Goal: Task Accomplishment & Management: Complete application form

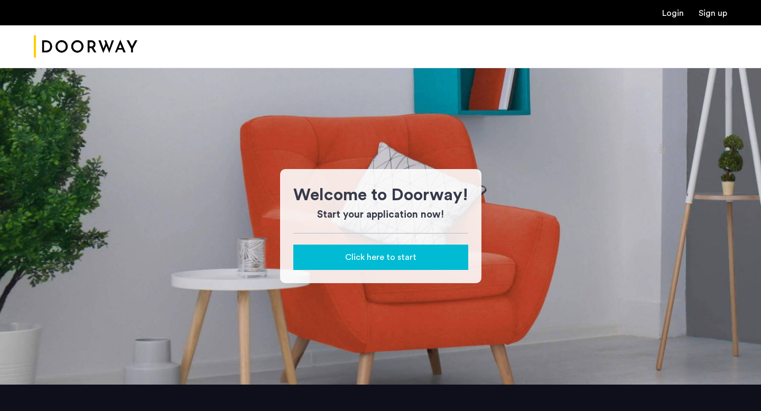
click at [417, 262] on div "Click here to start" at bounding box center [381, 257] width 158 height 13
click at [405, 255] on span "Click here to start" at bounding box center [380, 257] width 71 height 13
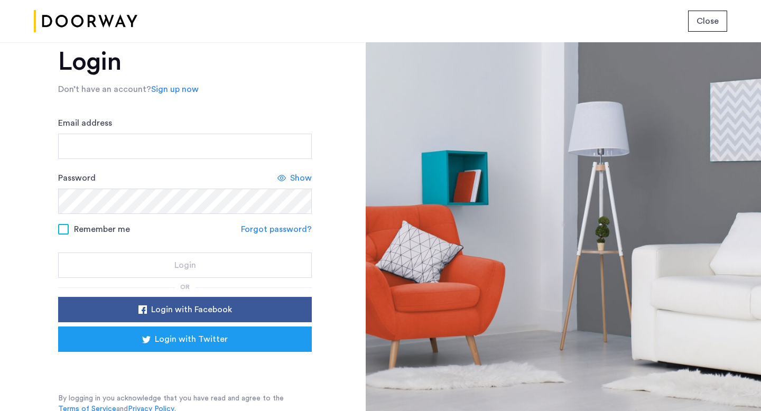
scroll to position [29, 0]
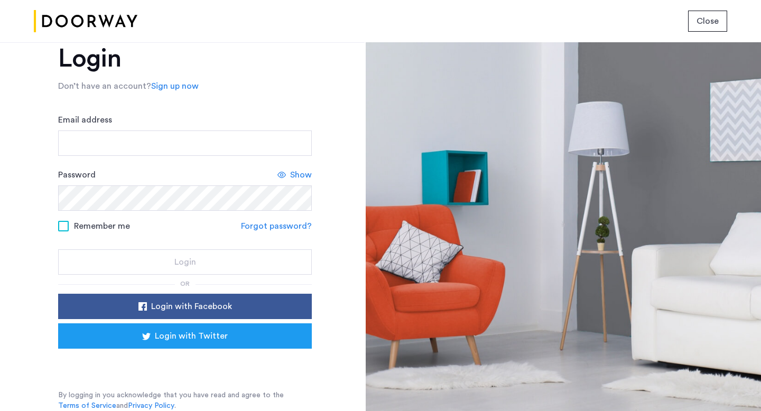
click at [179, 86] on link "Sign up now" at bounding box center [175, 86] width 48 height 13
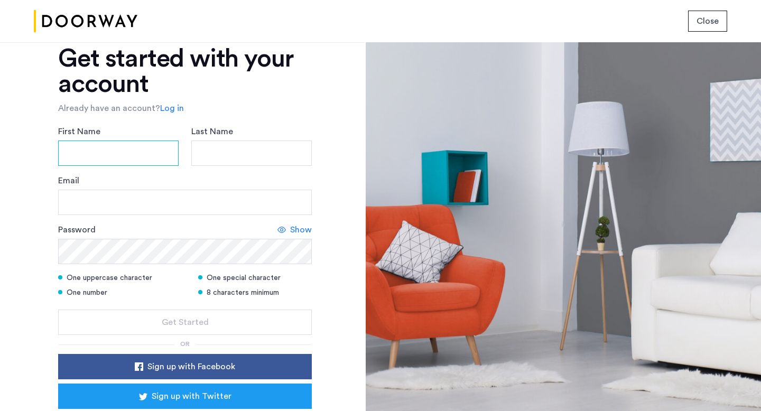
click at [134, 159] on input "First Name" at bounding box center [118, 153] width 120 height 25
type input "*********"
type input "**********"
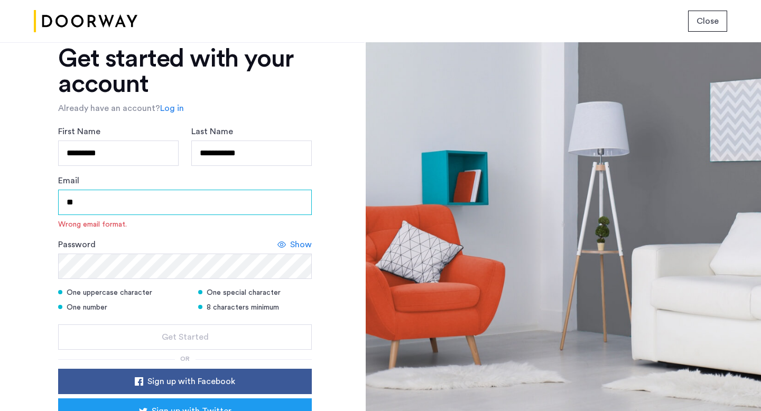
type input "*"
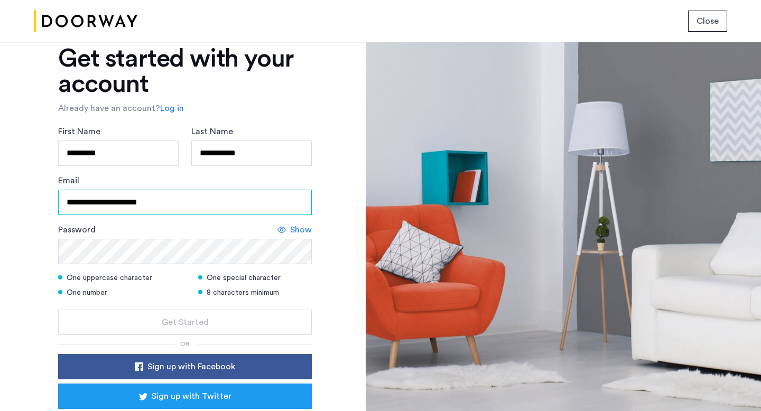
type input "**********"
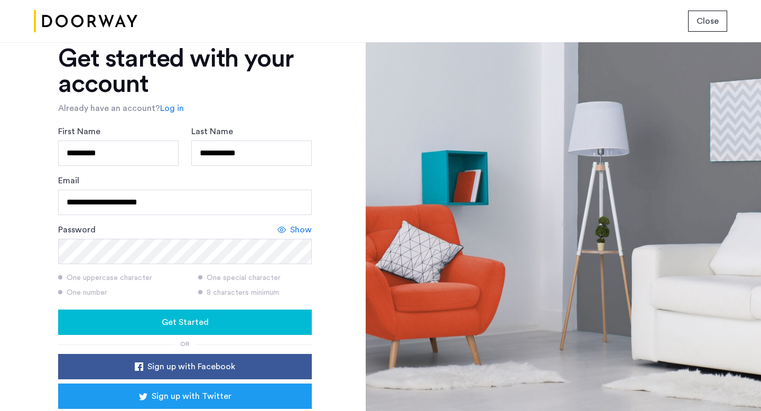
click at [295, 229] on span "Show" at bounding box center [301, 229] width 22 height 13
click at [295, 229] on span "Hide" at bounding box center [303, 229] width 18 height 13
click at [266, 320] on div "Get Started" at bounding box center [185, 322] width 237 height 13
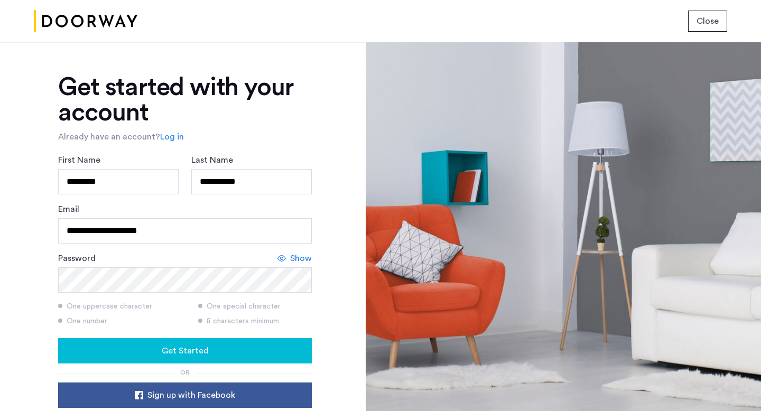
click at [170, 136] on link "Log in" at bounding box center [172, 137] width 24 height 13
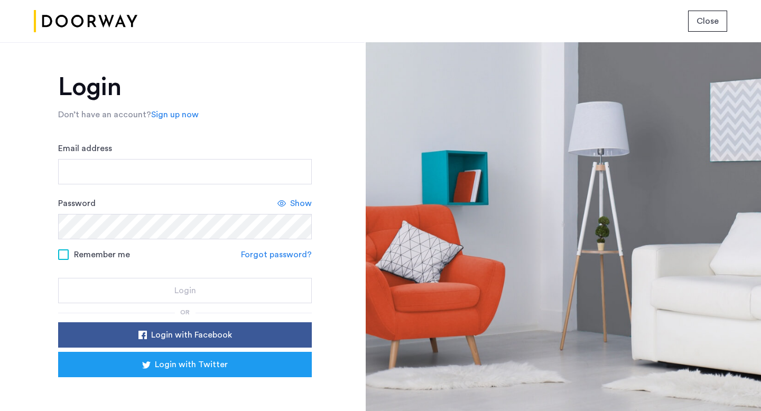
scroll to position [29, 0]
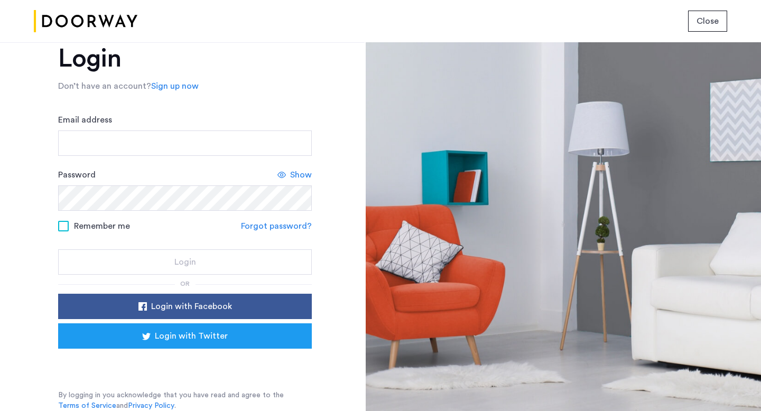
click at [279, 225] on link "Forgot password?" at bounding box center [276, 226] width 71 height 13
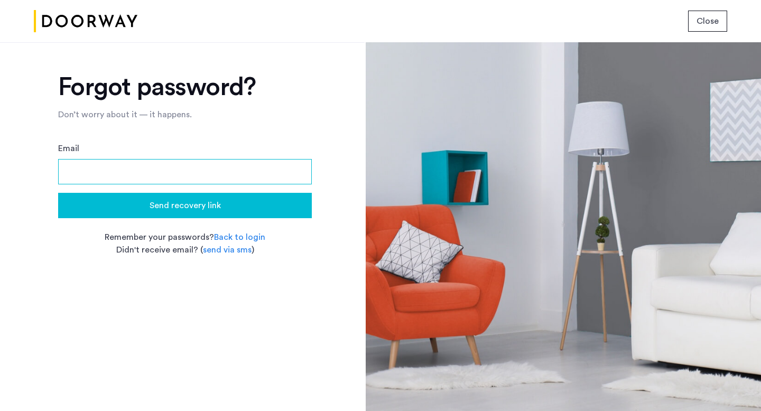
click at [217, 166] on input "Email" at bounding box center [185, 171] width 254 height 25
type input "**********"
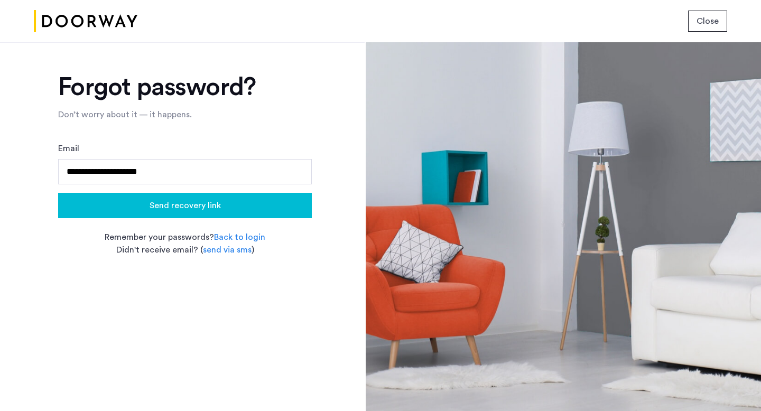
click at [192, 204] on span "Send recovery link" at bounding box center [185, 205] width 71 height 13
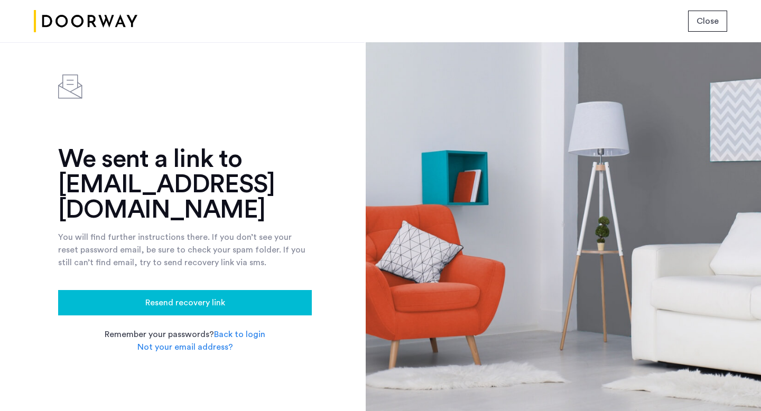
click at [233, 337] on link "Back to login" at bounding box center [239, 334] width 51 height 13
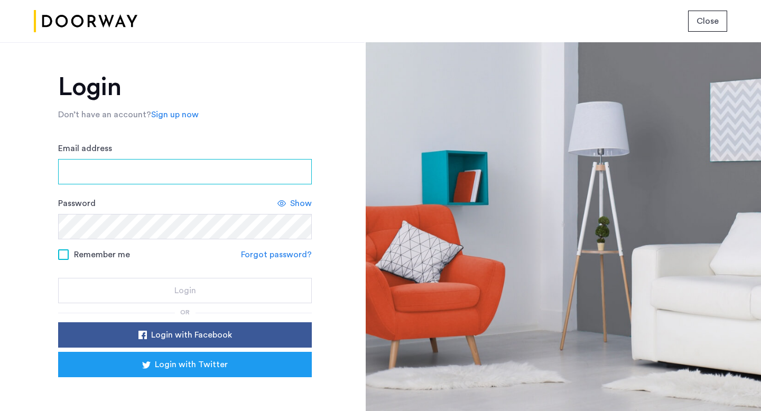
click at [219, 169] on input "Email address" at bounding box center [185, 171] width 254 height 25
type input "**********"
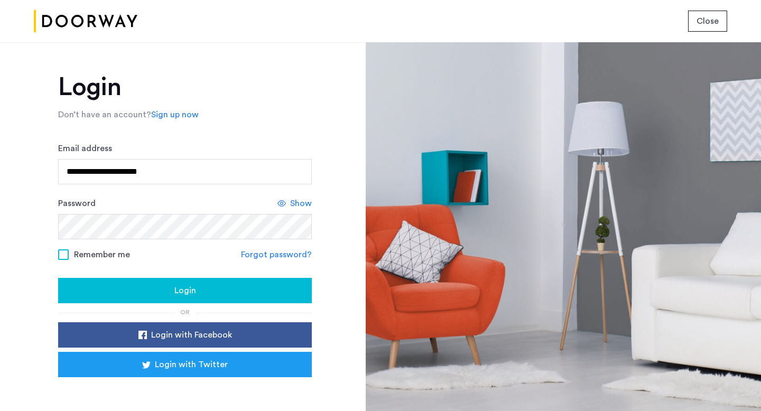
click at [185, 294] on span "Login" at bounding box center [185, 290] width 22 height 13
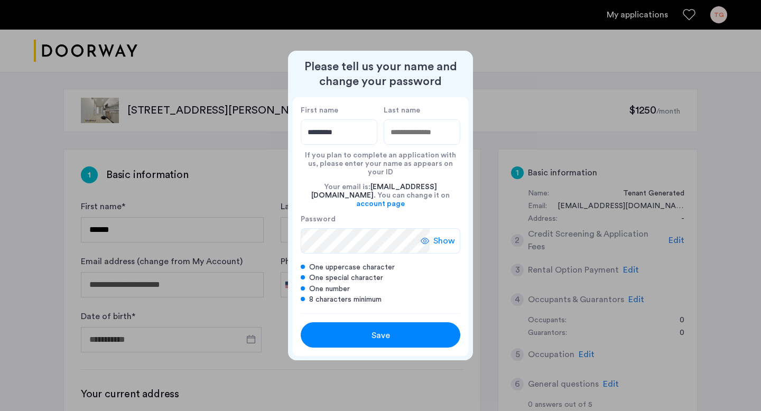
type input "*********"
type input "**********"
click at [362, 329] on div "Save" at bounding box center [380, 335] width 101 height 13
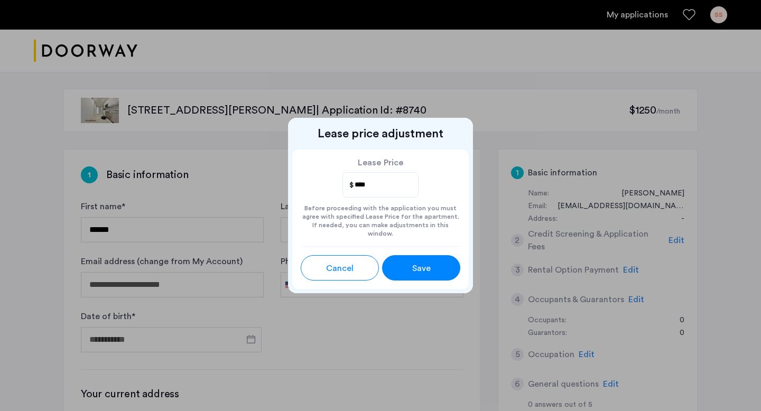
type input "*********"
type input "**********"
click at [418, 268] on span "Save" at bounding box center [421, 268] width 18 height 13
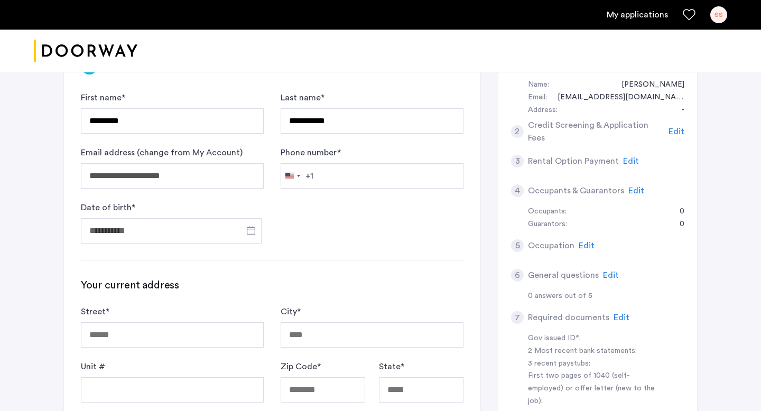
scroll to position [110, 0]
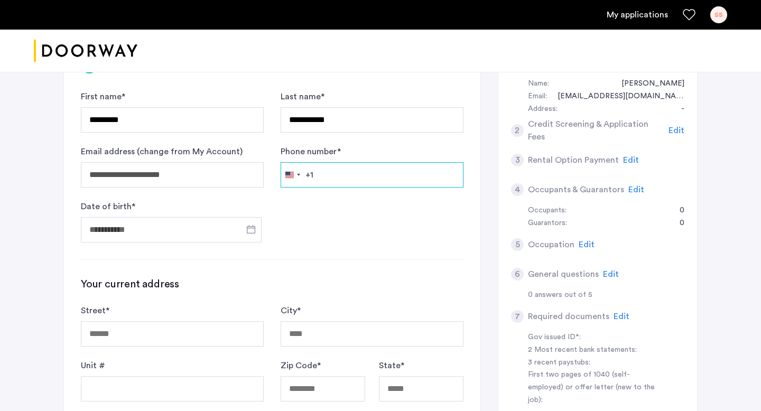
click at [343, 175] on input "Phone number *" at bounding box center [372, 174] width 183 height 25
type input "**********"
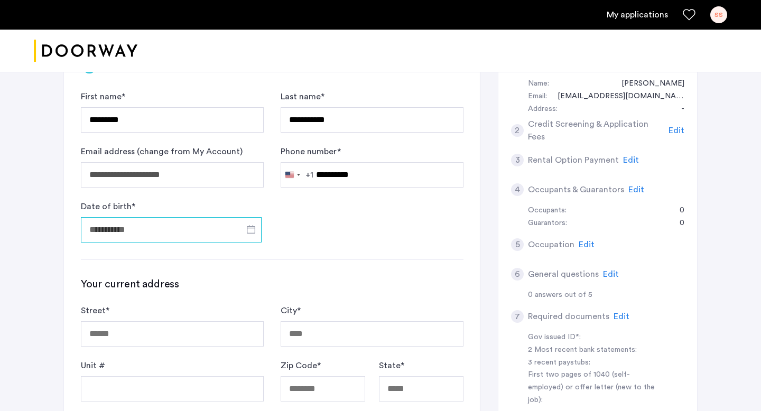
click at [217, 231] on input "Date of birth *" at bounding box center [171, 229] width 181 height 25
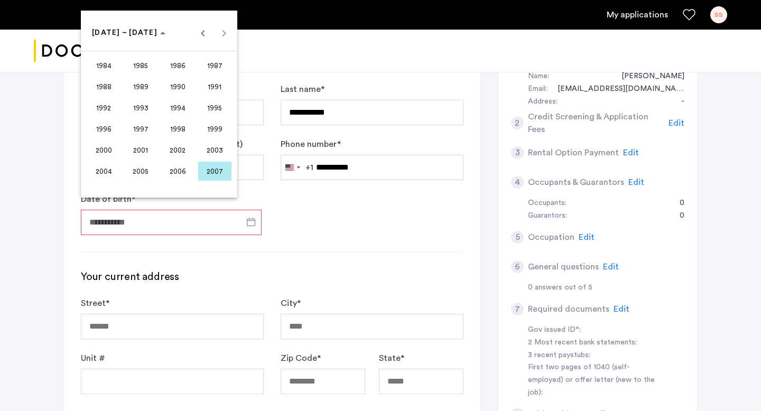
scroll to position [113, 0]
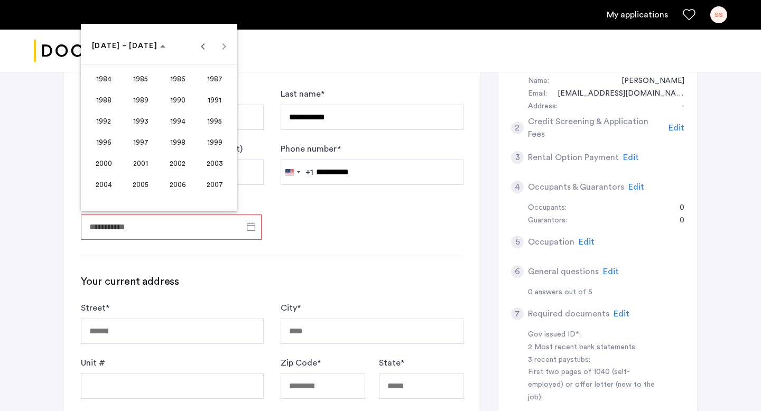
click at [223, 45] on div "1984 to 2007 1984 – 2007" at bounding box center [158, 45] width 151 height 21
click at [139, 45] on span "1984 – 2007" at bounding box center [128, 46] width 73 height 9
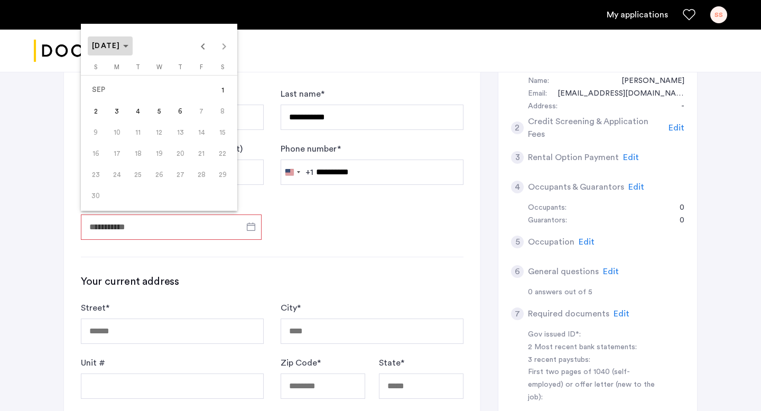
click at [128, 49] on span "SEP 2007" at bounding box center [110, 46] width 36 height 9
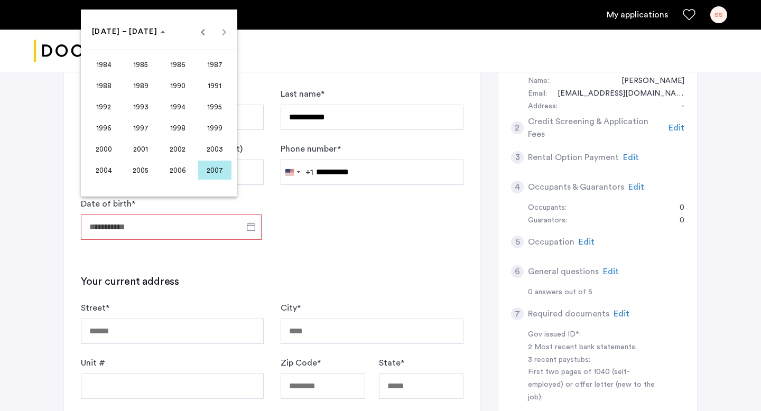
scroll to position [136, 0]
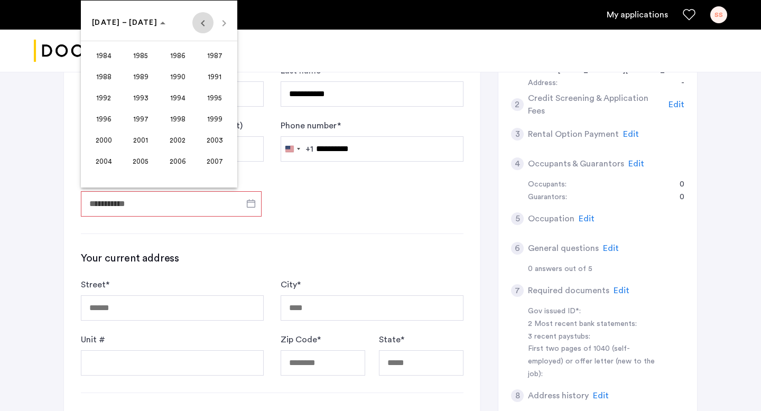
click at [207, 27] on span "Previous 24 years" at bounding box center [202, 22] width 21 height 21
click at [221, 25] on span "Next 24 years" at bounding box center [223, 22] width 21 height 21
click at [179, 144] on span "2002" at bounding box center [177, 140] width 33 height 19
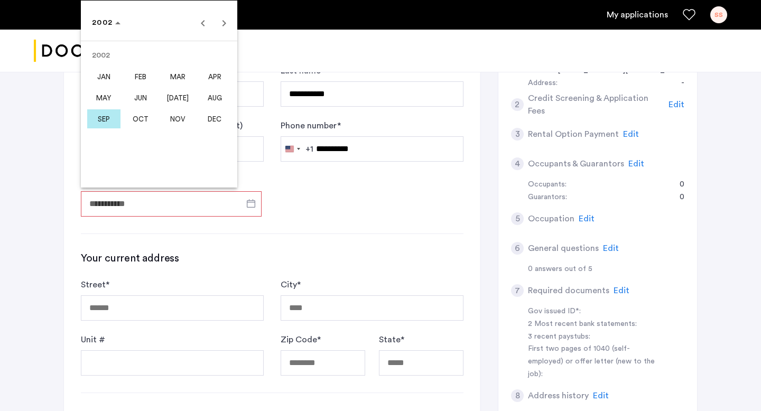
click at [143, 117] on span "OCT" at bounding box center [140, 118] width 33 height 19
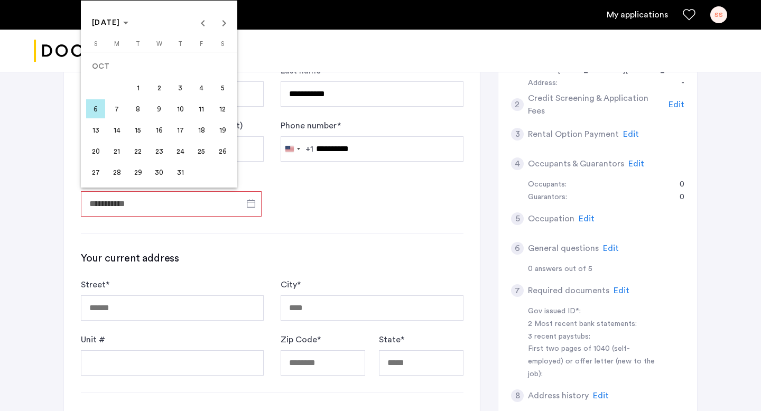
click at [161, 132] on span "16" at bounding box center [159, 129] width 19 height 19
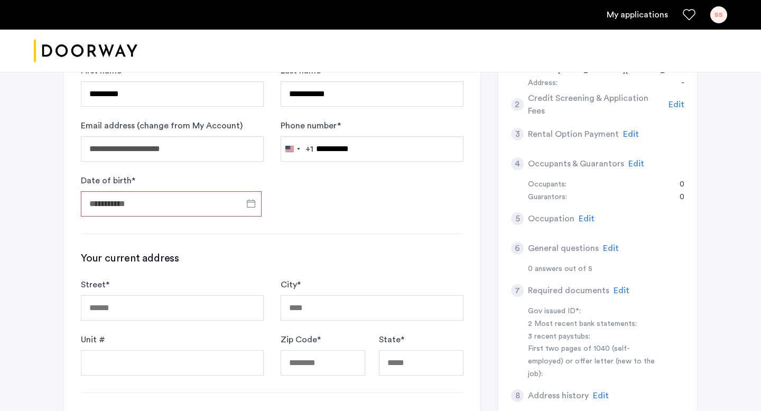
type input "**********"
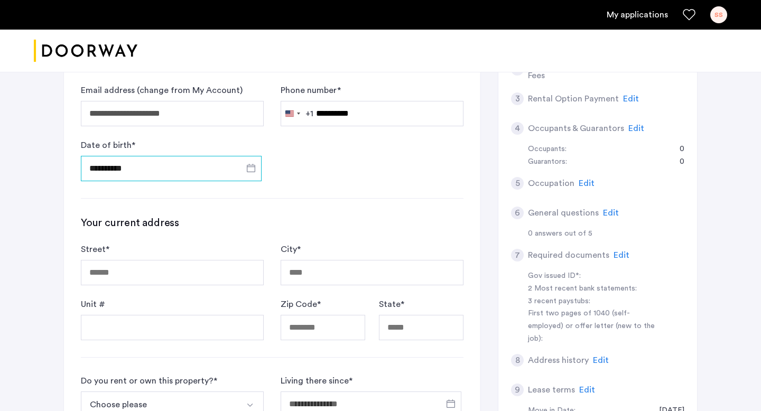
scroll to position [183, 0]
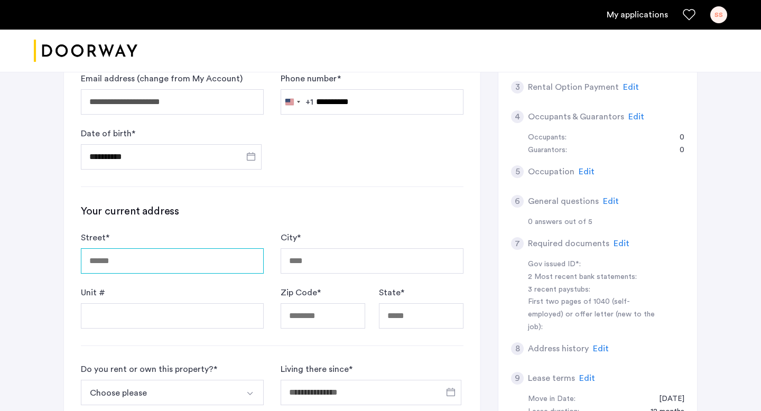
click at [201, 254] on input "Street *" at bounding box center [172, 260] width 183 height 25
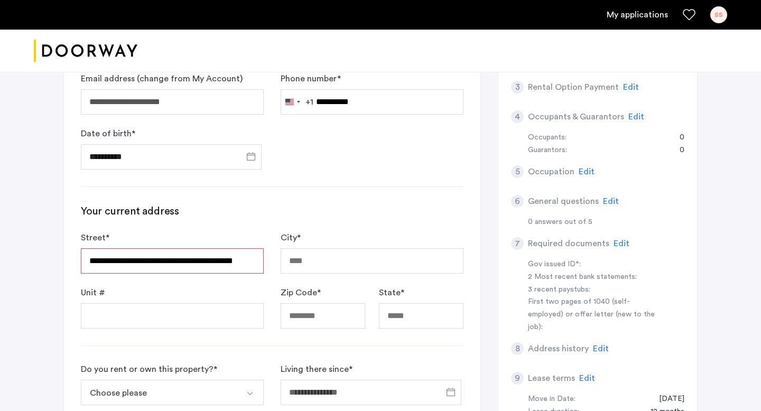
type input "**********"
type input "*****"
type input "**"
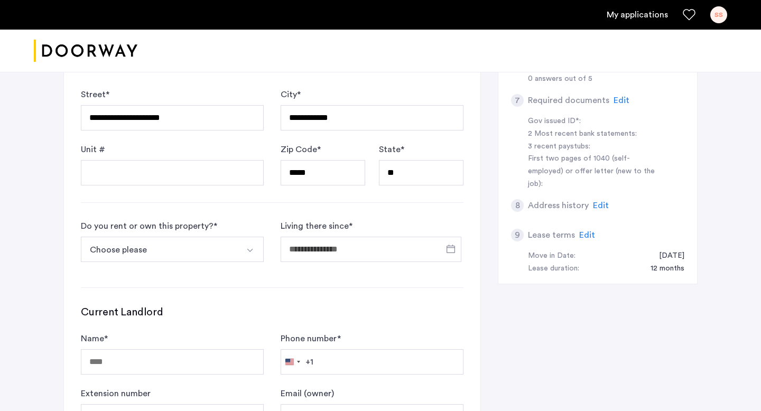
scroll to position [339, 0]
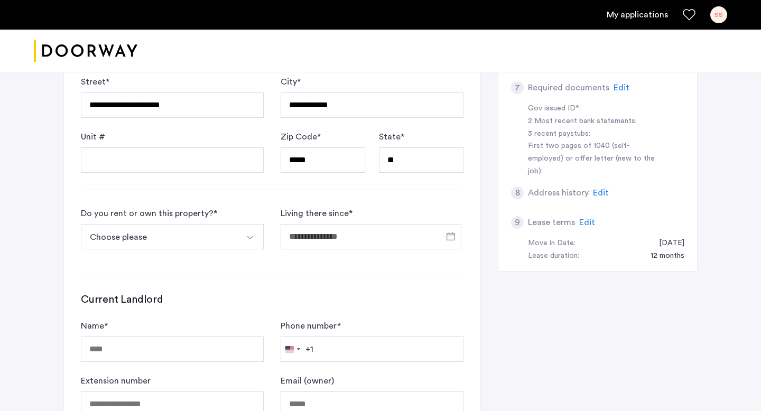
click at [237, 233] on button "Choose please" at bounding box center [160, 236] width 158 height 25
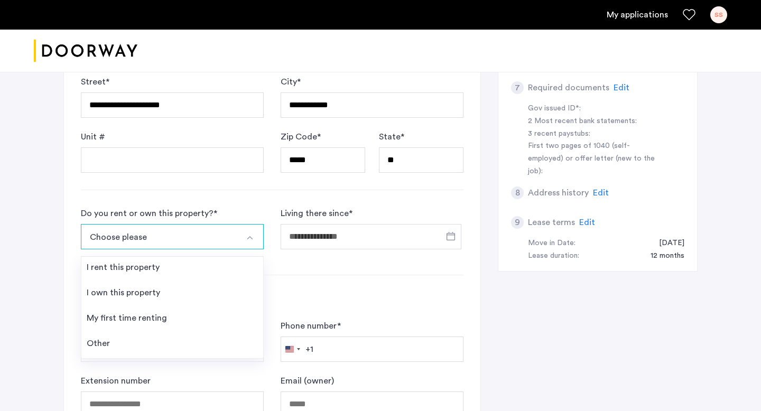
click at [213, 238] on button "Choose please" at bounding box center [160, 236] width 158 height 25
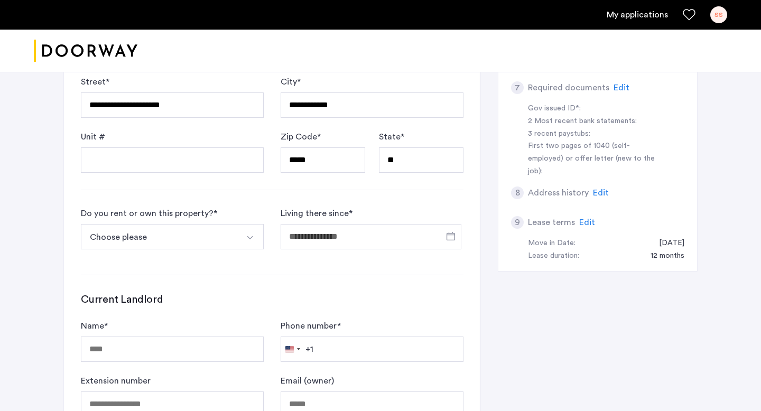
click at [213, 238] on button "Choose please" at bounding box center [160, 236] width 158 height 25
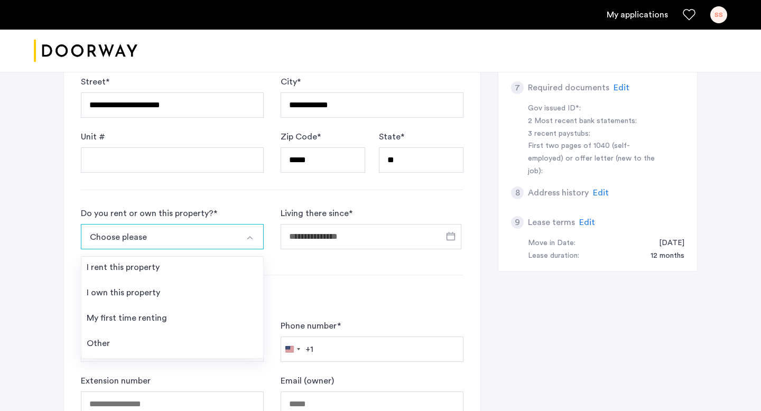
click at [213, 238] on button "Choose please" at bounding box center [160, 236] width 158 height 25
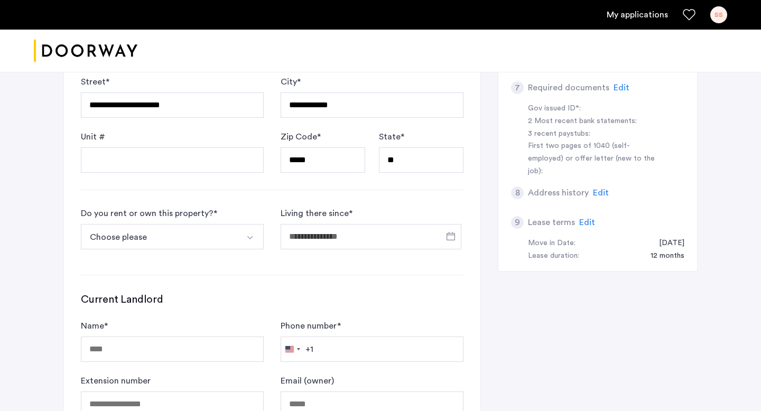
click at [244, 238] on button "Select option" at bounding box center [250, 236] width 25 height 25
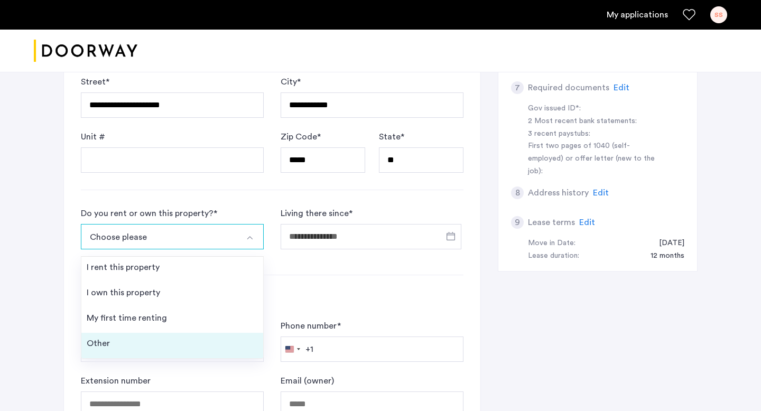
click at [221, 350] on li "Other" at bounding box center [172, 345] width 182 height 25
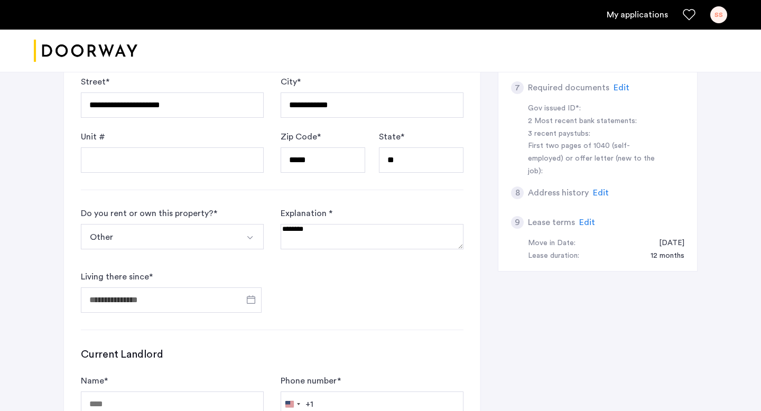
click at [313, 233] on textarea at bounding box center [372, 236] width 183 height 25
type textarea "**********"
click at [233, 298] on input "Living there since *" at bounding box center [171, 299] width 181 height 25
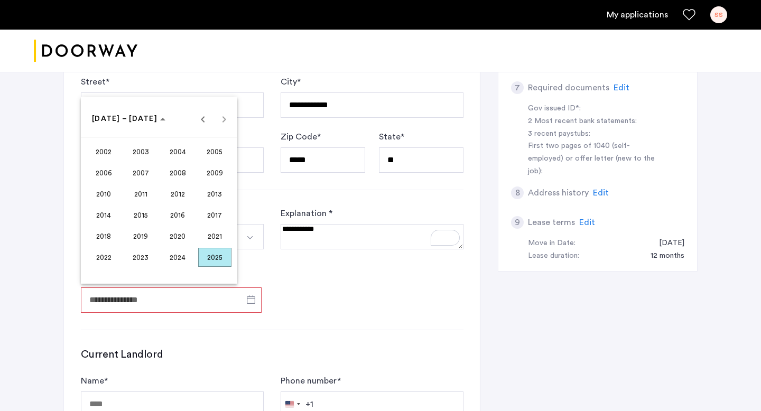
click at [147, 155] on span "2003" at bounding box center [140, 151] width 33 height 19
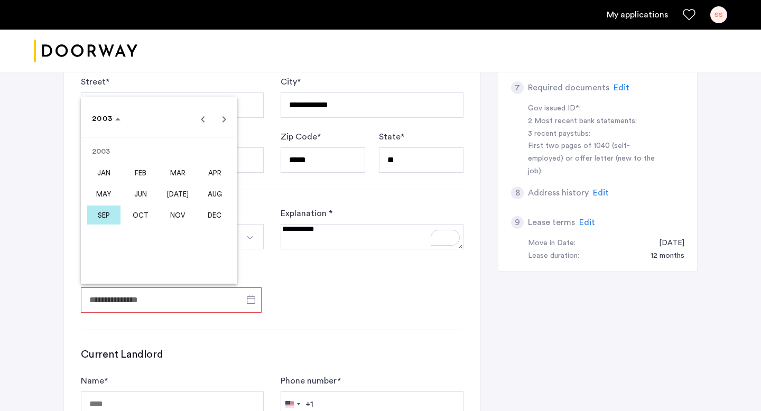
click at [215, 217] on span "DEC" at bounding box center [214, 215] width 33 height 19
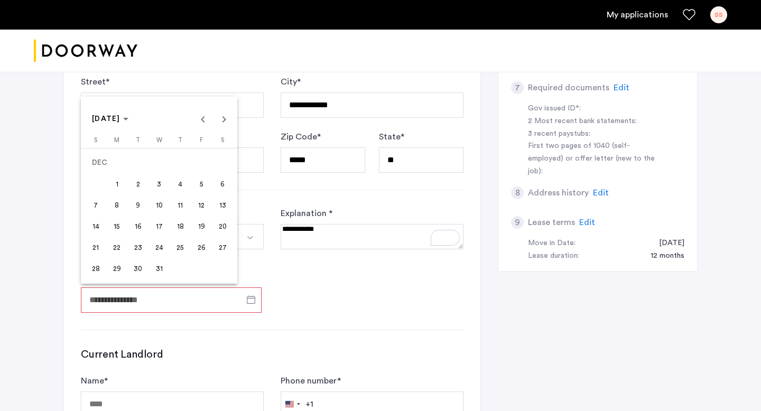
click at [168, 267] on span "31" at bounding box center [159, 268] width 19 height 19
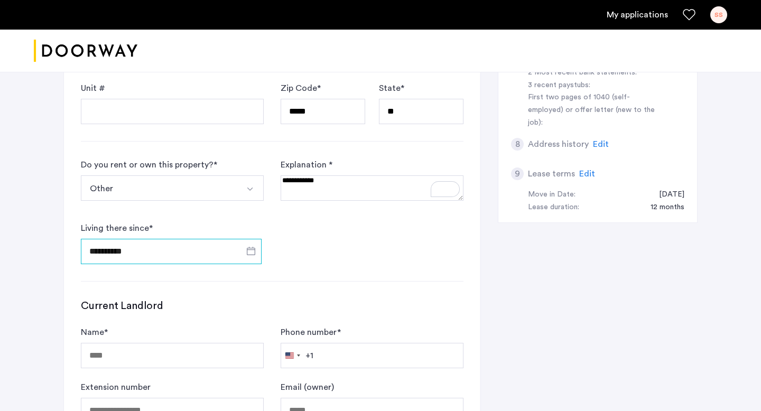
scroll to position [443, 0]
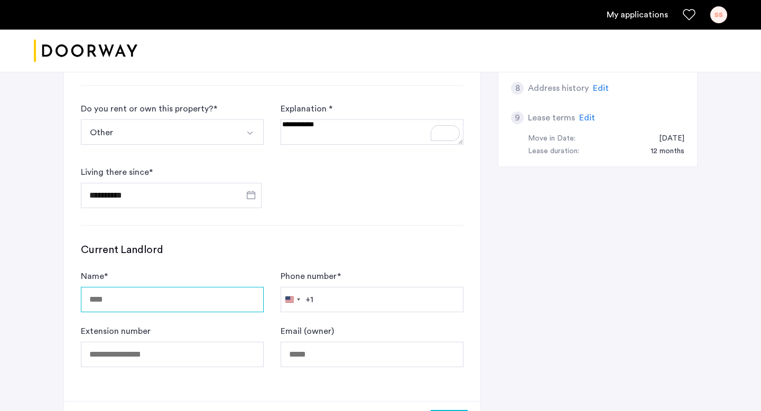
click at [192, 299] on input "Name *" at bounding box center [172, 299] width 183 height 25
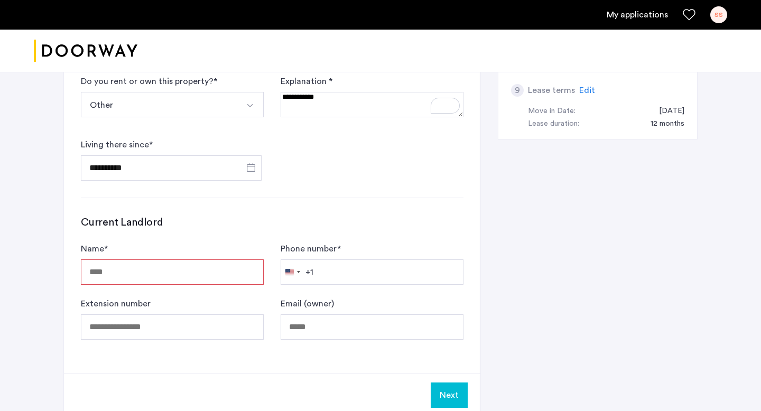
scroll to position [403, 0]
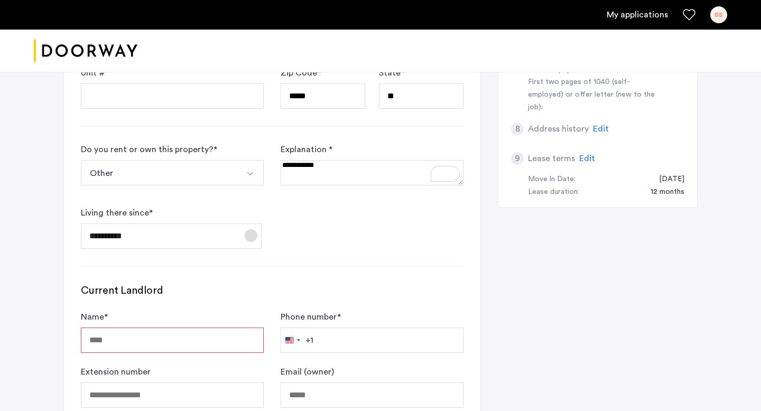
click at [252, 236] on span "Open calendar" at bounding box center [250, 235] width 25 height 25
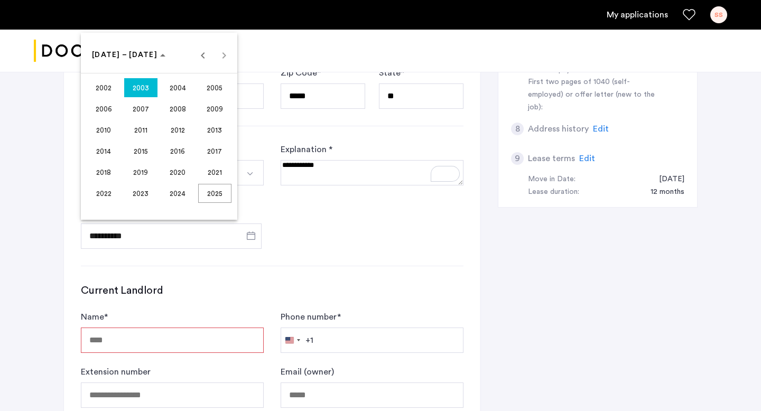
click at [148, 87] on span "2003" at bounding box center [140, 87] width 33 height 19
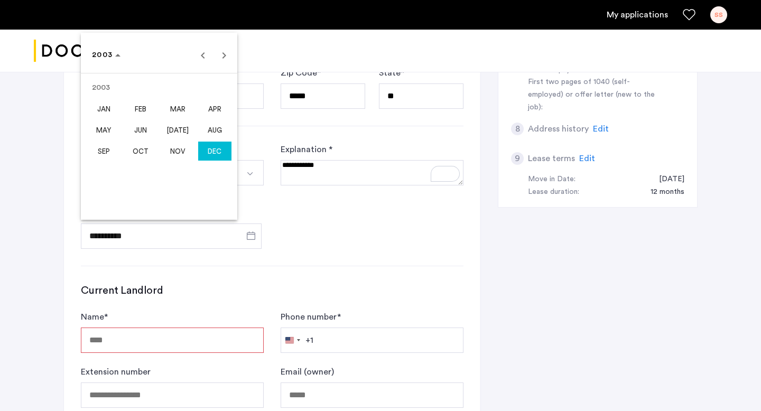
click at [117, 146] on span "SEP" at bounding box center [103, 151] width 33 height 19
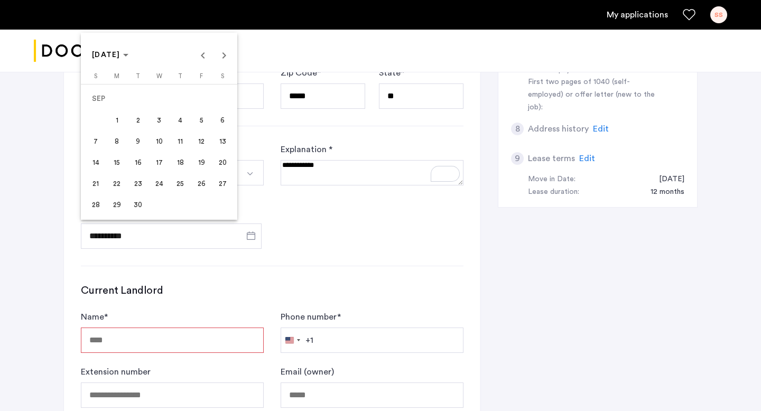
click at [121, 125] on span "1" at bounding box center [116, 119] width 19 height 19
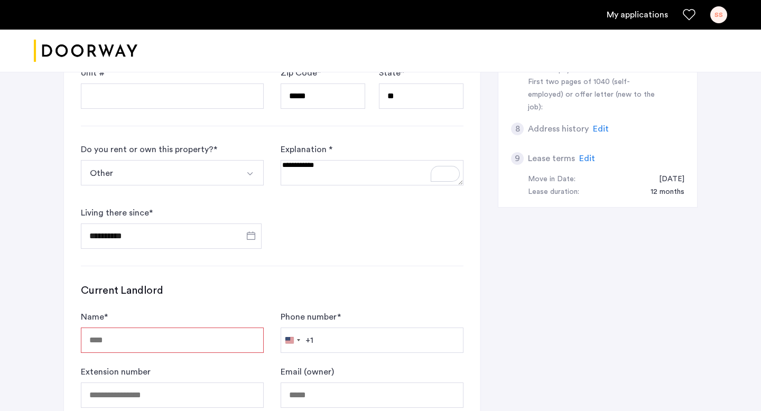
type input "**********"
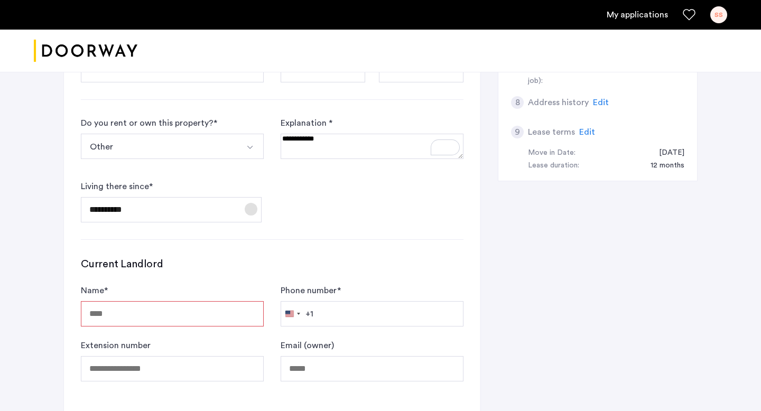
scroll to position [469, 0]
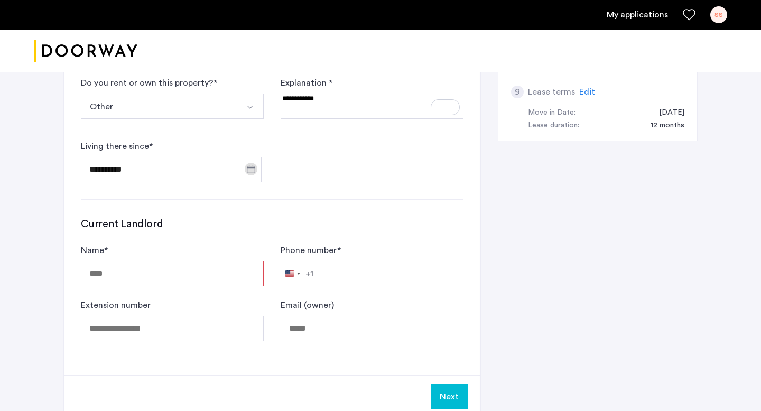
click at [215, 272] on input "Name *" at bounding box center [172, 273] width 183 height 25
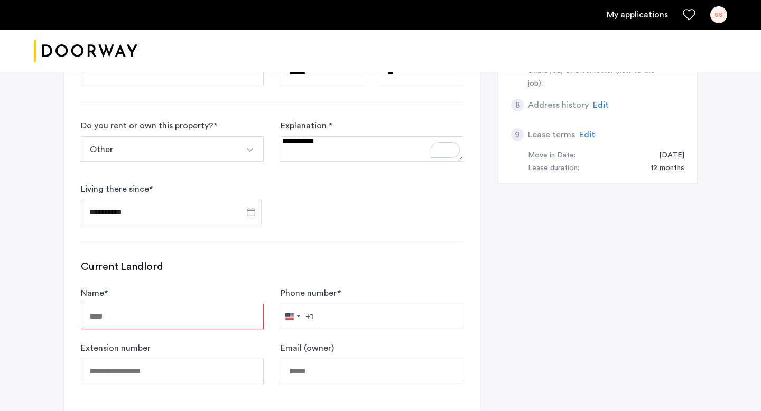
scroll to position [437, 0]
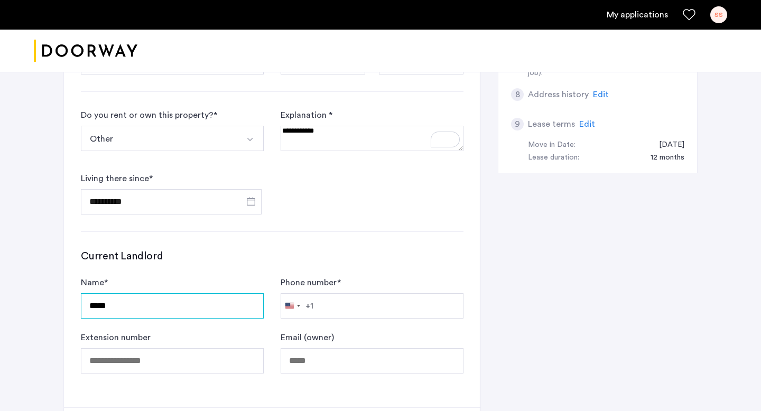
type input "*****"
click at [167, 313] on input "*****" at bounding box center [172, 305] width 183 height 25
type input "**********"
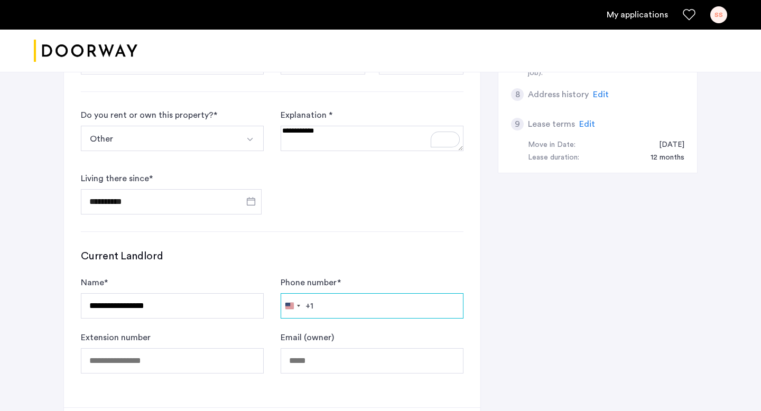
click at [348, 308] on input "Phone number *" at bounding box center [372, 305] width 183 height 25
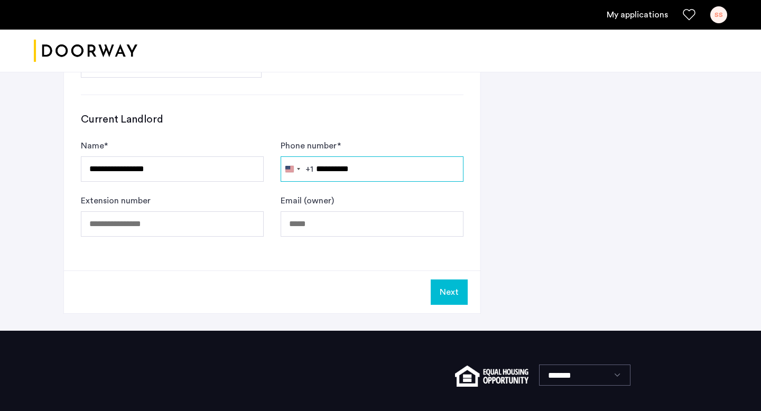
scroll to position [588, 0]
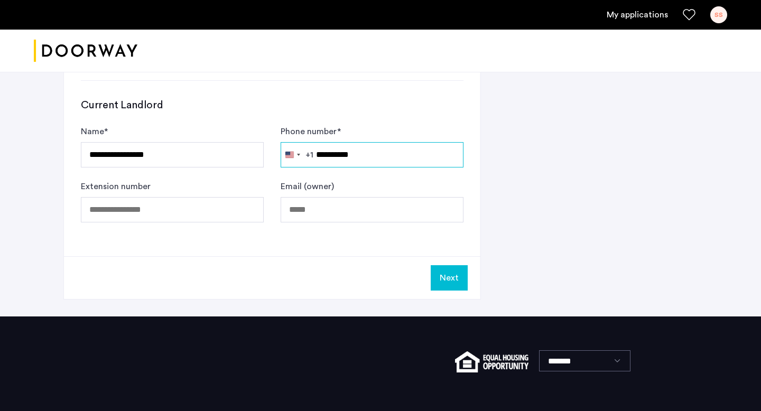
type input "**********"
click at [442, 267] on button "Next" at bounding box center [449, 277] width 37 height 25
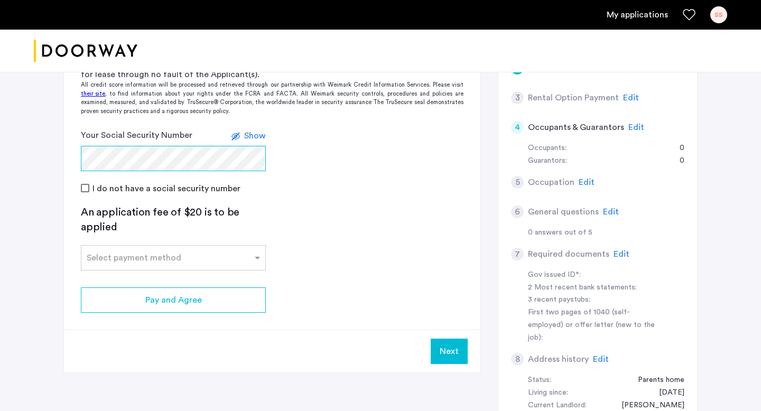
scroll to position [163, 0]
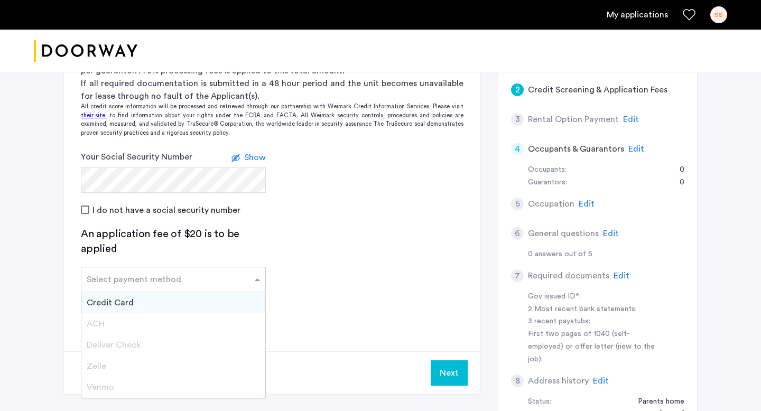
click at [254, 273] on span at bounding box center [258, 279] width 13 height 13
click at [227, 305] on div "Credit Card" at bounding box center [173, 302] width 184 height 21
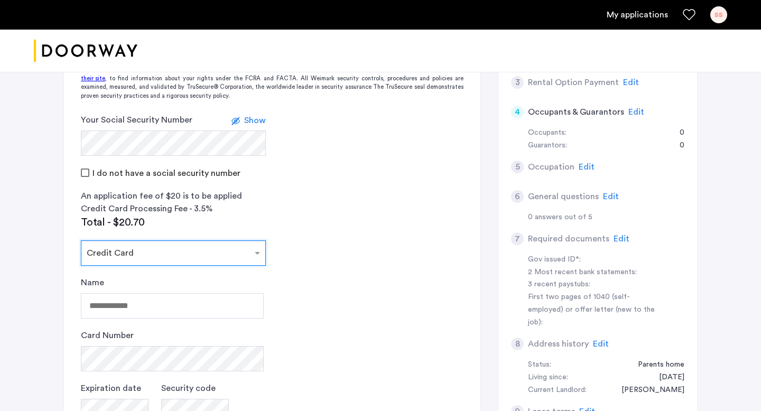
scroll to position [241, 0]
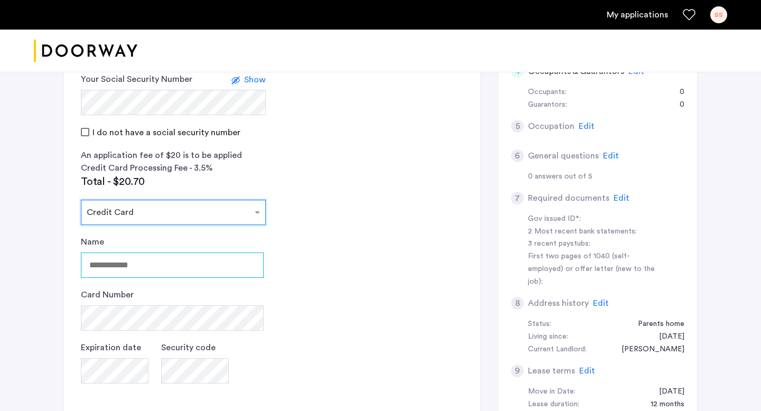
click at [204, 275] on input "Name" at bounding box center [172, 265] width 183 height 25
type input "**********"
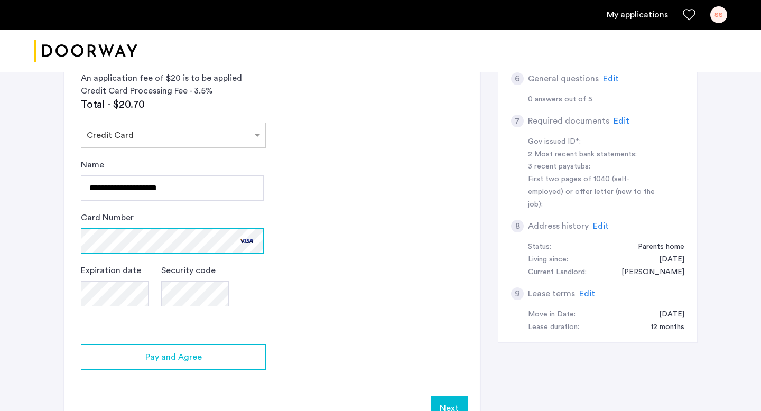
scroll to position [361, 0]
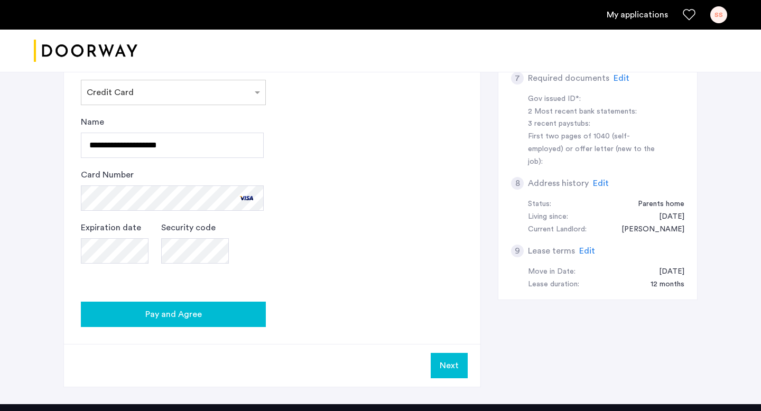
click at [150, 310] on span "Pay and Agree" at bounding box center [173, 314] width 57 height 13
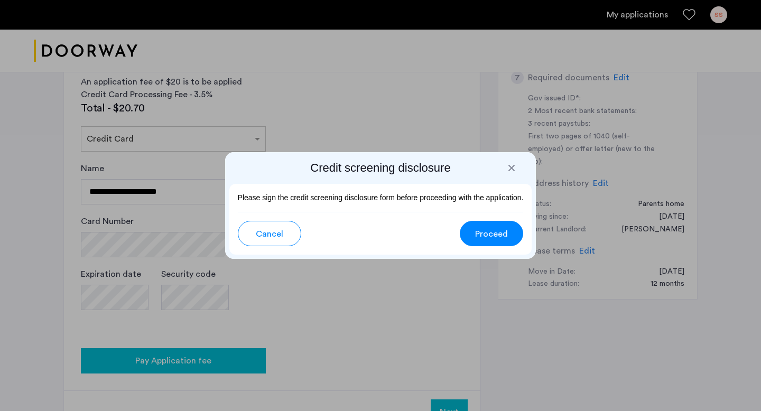
scroll to position [0, 0]
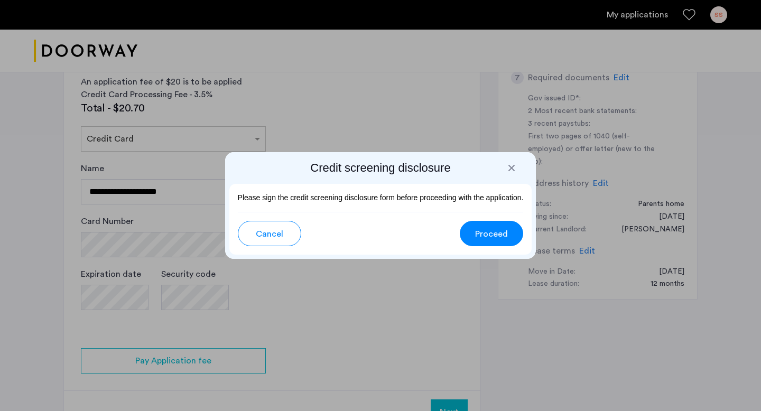
click at [512, 166] on div at bounding box center [511, 168] width 11 height 11
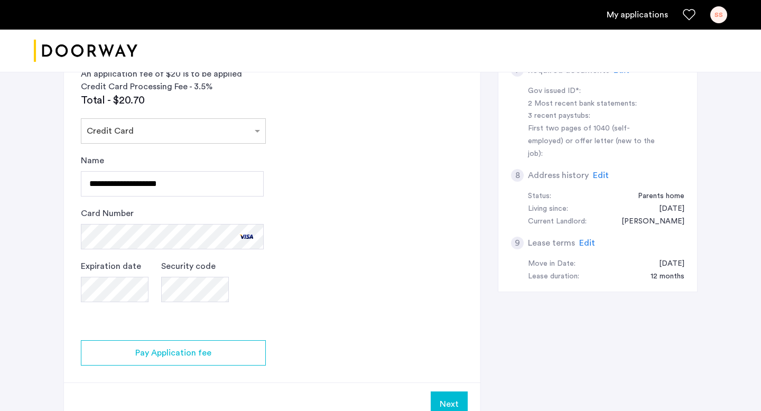
scroll to position [420, 0]
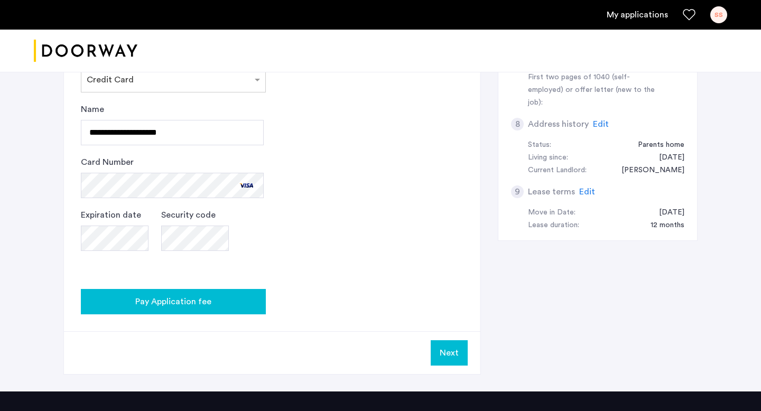
click at [232, 296] on div "Pay Application fee" at bounding box center [173, 301] width 168 height 13
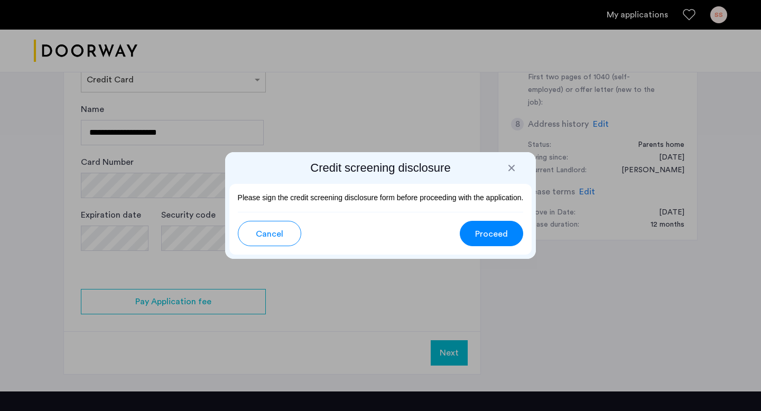
click at [501, 231] on span "Proceed" at bounding box center [491, 234] width 33 height 13
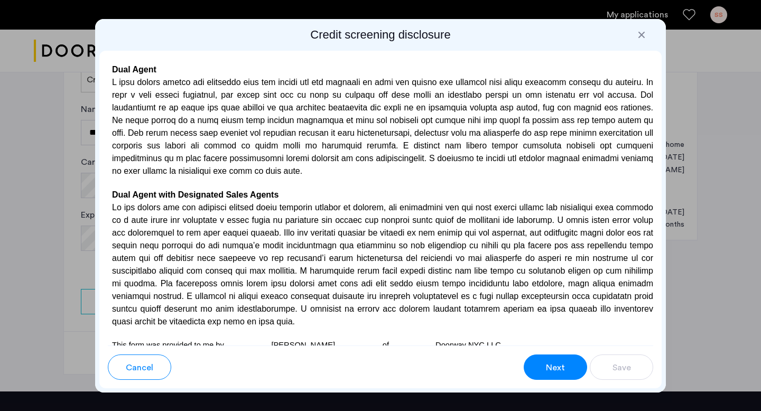
scroll to position [3092, 0]
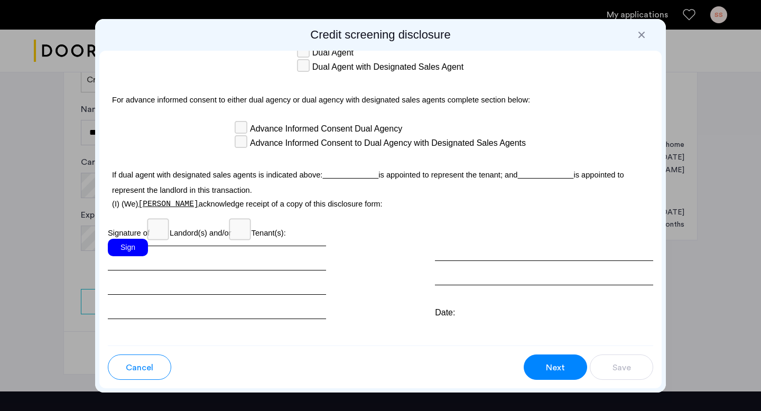
click at [133, 239] on div "Sign" at bounding box center [128, 247] width 40 height 17
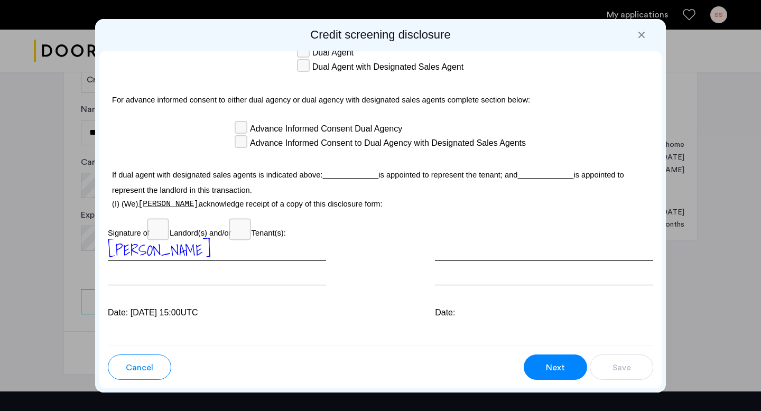
click at [459, 239] on div at bounding box center [544, 262] width 218 height 46
click at [563, 369] on span "Next" at bounding box center [555, 367] width 19 height 13
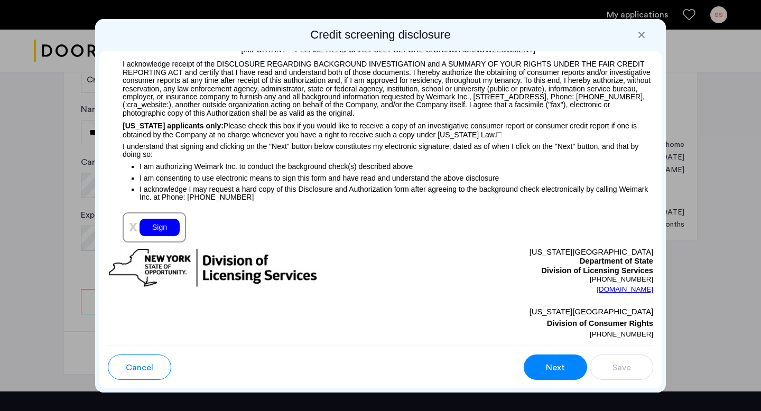
scroll to position [1192, 0]
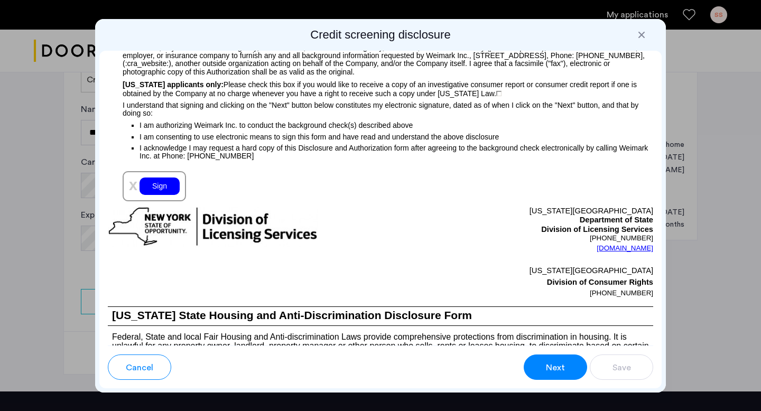
click at [155, 189] on div "Sign" at bounding box center [159, 186] width 40 height 17
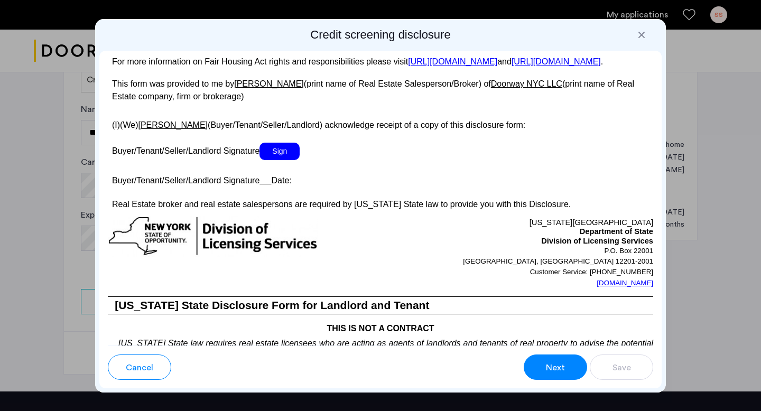
scroll to position [1971, 0]
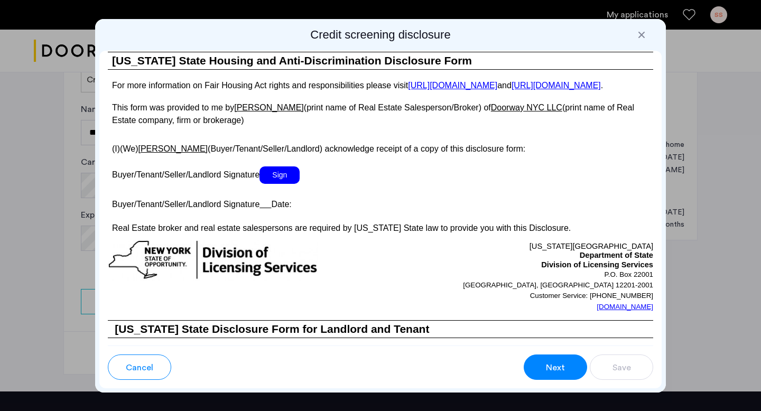
click at [275, 184] on span "Sign" at bounding box center [279, 174] width 40 height 17
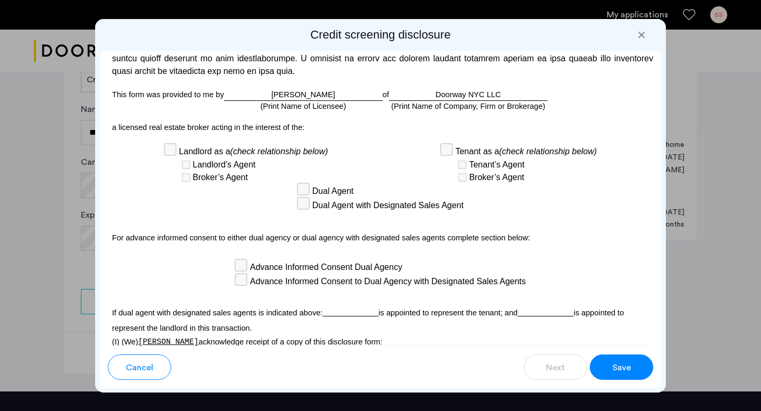
scroll to position [3118, 0]
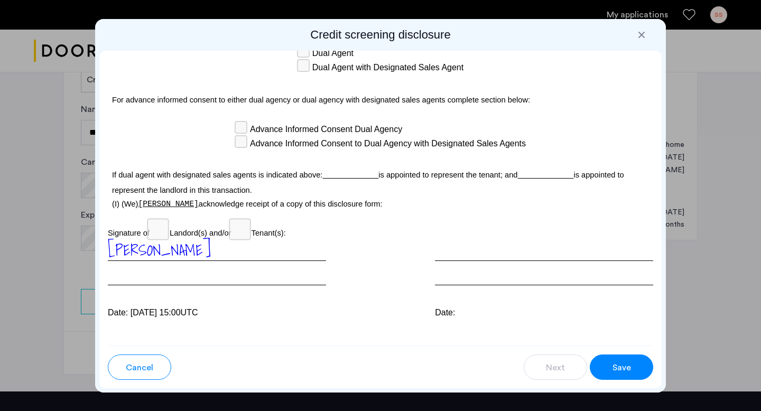
click at [617, 368] on span "Save" at bounding box center [621, 367] width 18 height 13
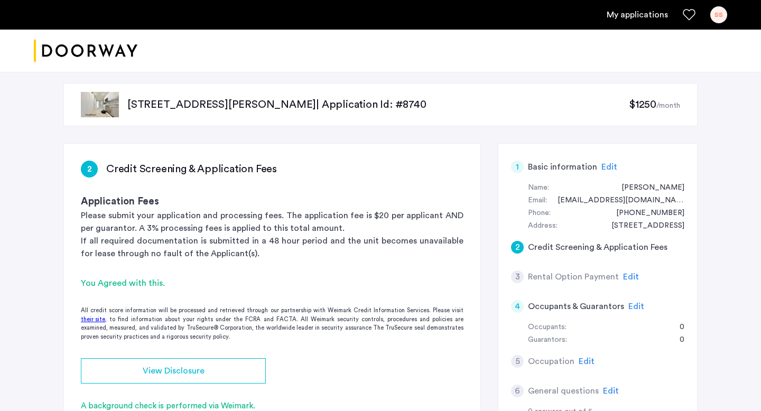
scroll to position [39, 0]
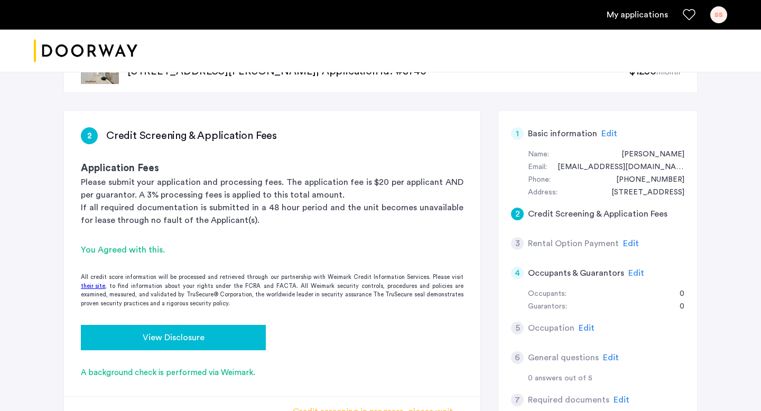
click at [237, 340] on div "View Disclosure" at bounding box center [173, 337] width 168 height 13
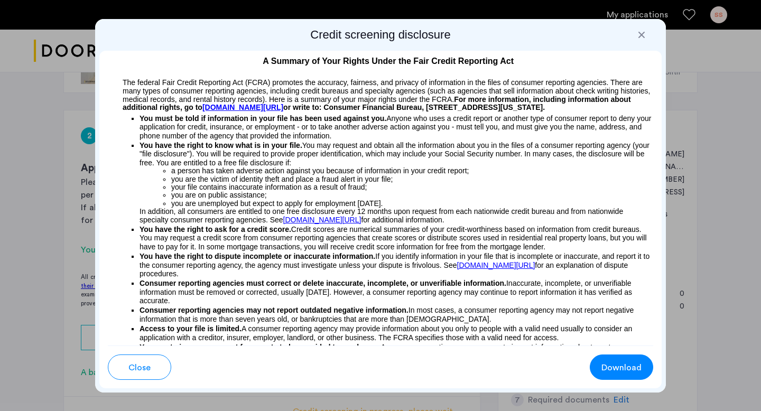
scroll to position [0, 0]
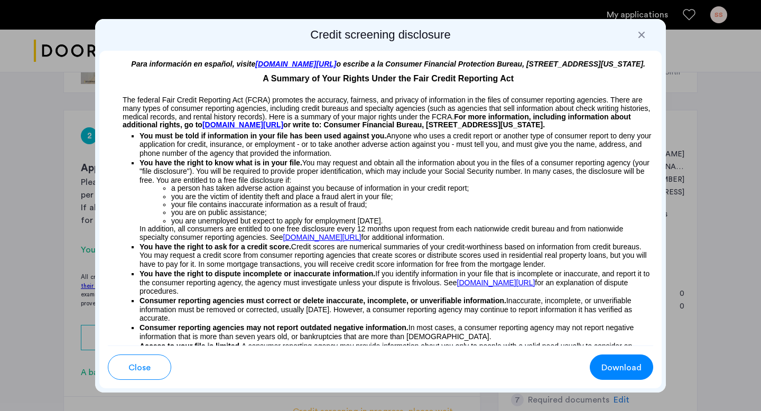
click at [621, 364] on span "Download" at bounding box center [621, 367] width 40 height 13
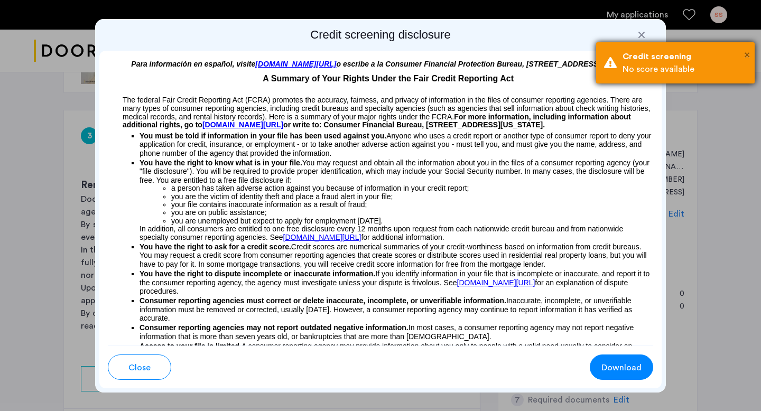
click at [747, 54] on span "×" at bounding box center [747, 55] width 6 height 11
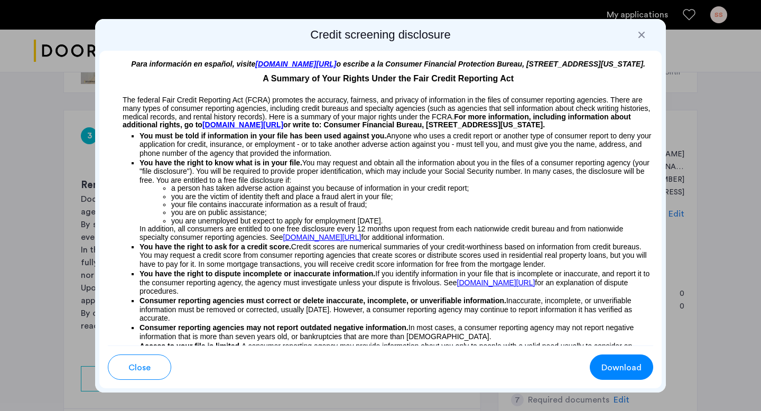
click at [643, 37] on div at bounding box center [641, 35] width 11 height 11
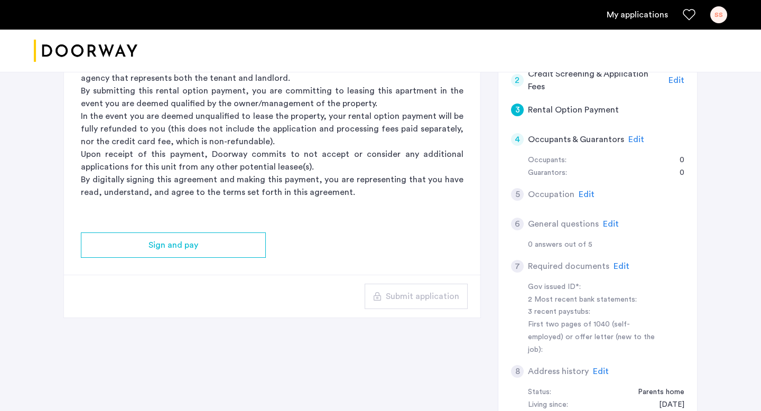
scroll to position [144, 0]
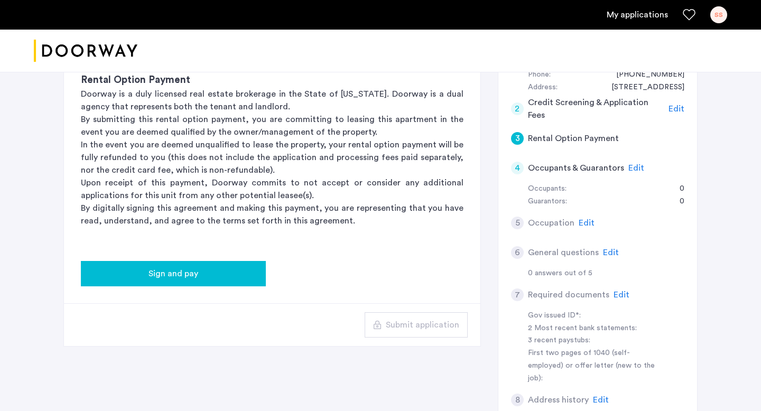
click at [217, 271] on div "Sign and pay" at bounding box center [173, 273] width 168 height 13
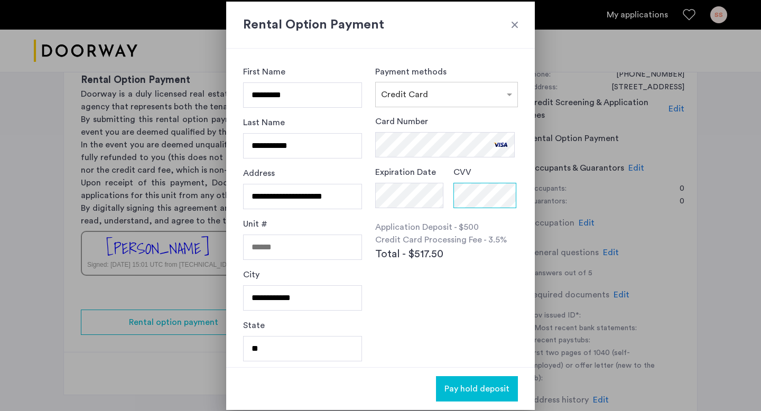
scroll to position [53, 0]
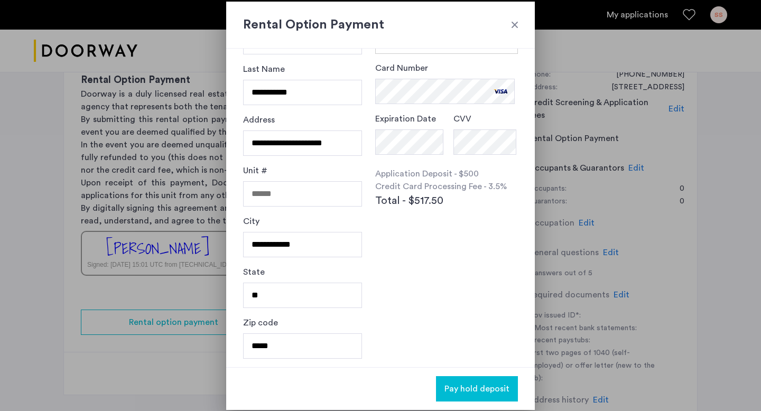
click at [481, 388] on span "Pay hold deposit" at bounding box center [476, 389] width 65 height 13
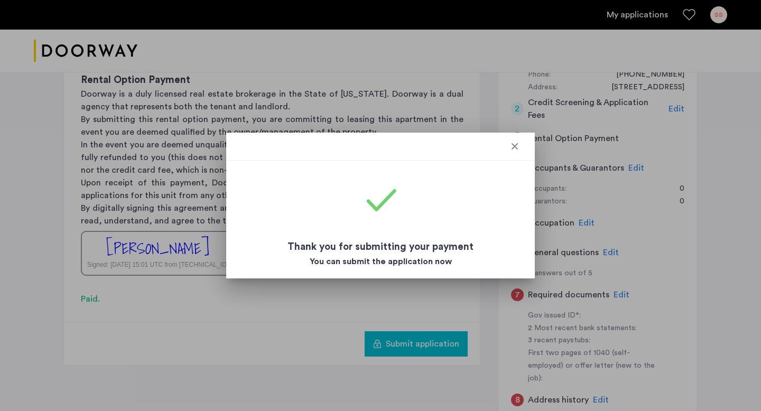
click at [518, 144] on div at bounding box center [514, 146] width 11 height 11
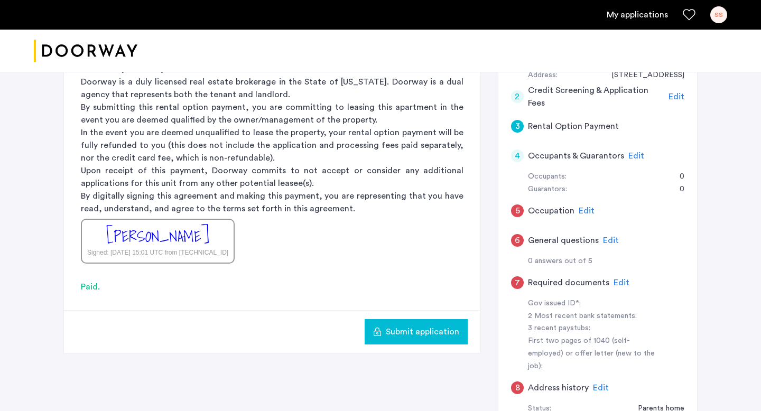
scroll to position [157, 0]
click at [552, 208] on h5 "Occupation" at bounding box center [551, 210] width 46 height 13
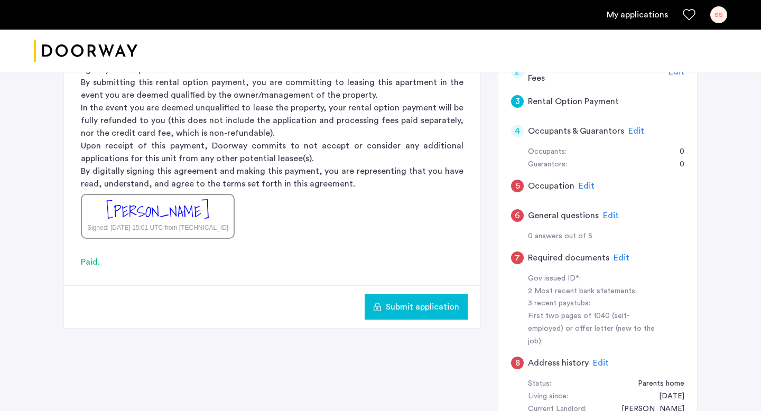
scroll to position [146, 0]
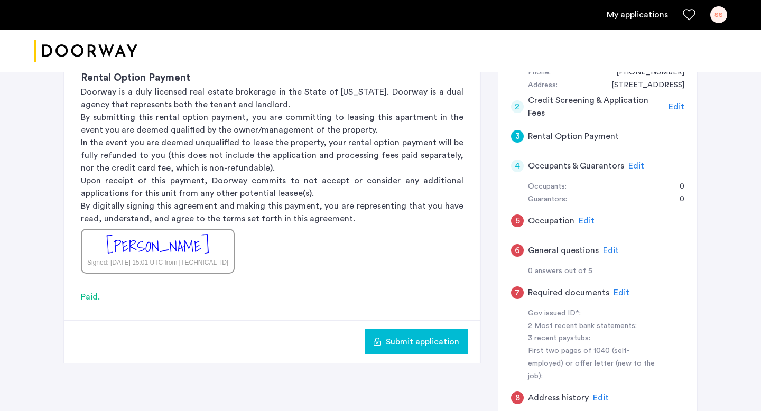
click at [580, 221] on span "Edit" at bounding box center [587, 221] width 16 height 8
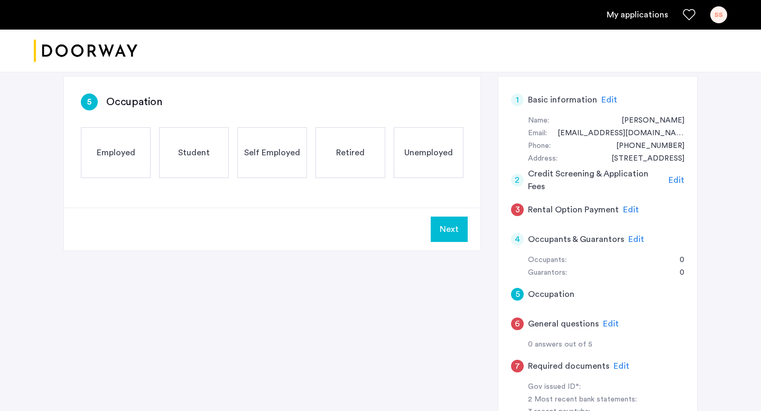
scroll to position [0, 0]
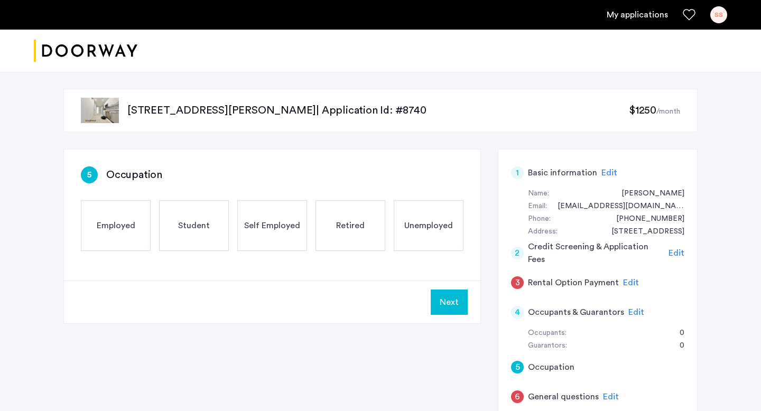
click at [285, 229] on span "Self Employed" at bounding box center [272, 225] width 56 height 13
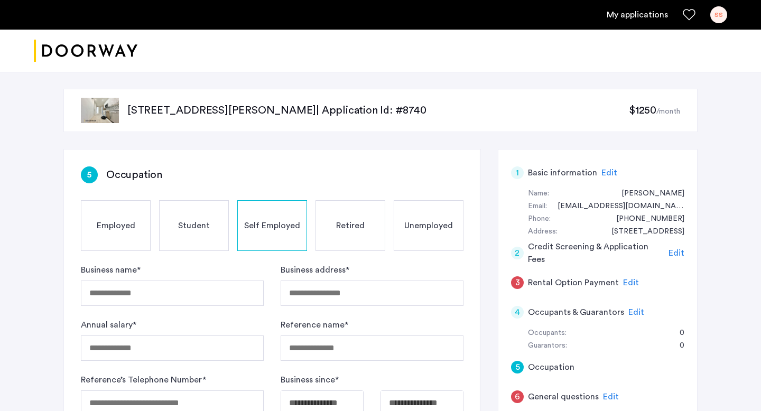
click at [416, 227] on span "Unemployed" at bounding box center [428, 225] width 49 height 13
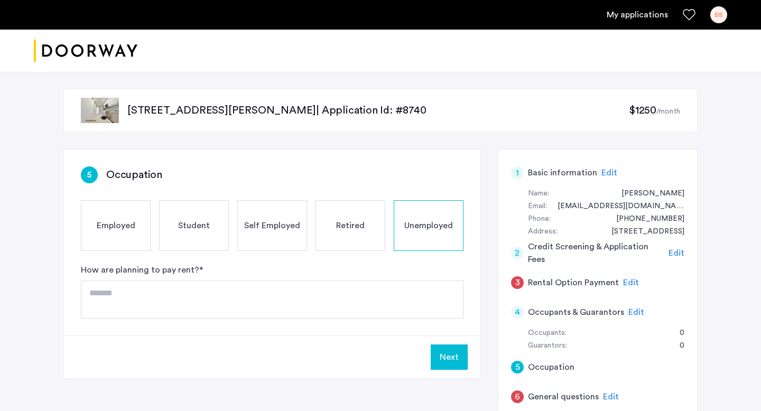
click at [288, 228] on span "Self Employed" at bounding box center [272, 225] width 56 height 13
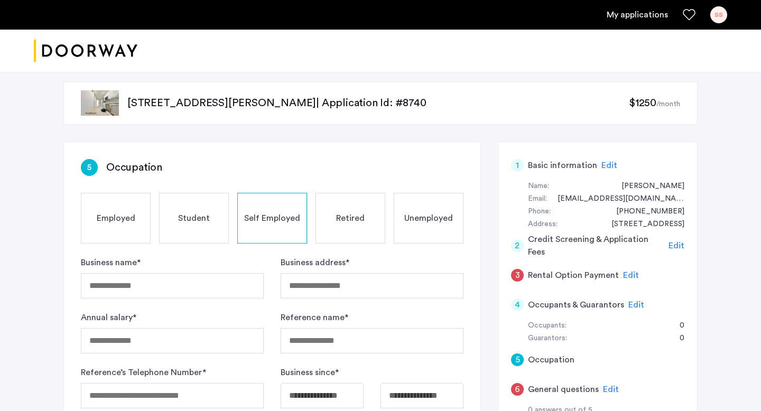
scroll to position [8, 0]
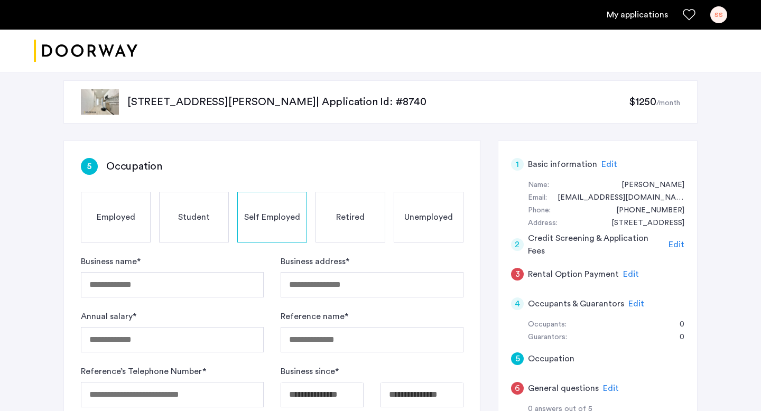
click at [123, 217] on span "Employed" at bounding box center [116, 217] width 39 height 13
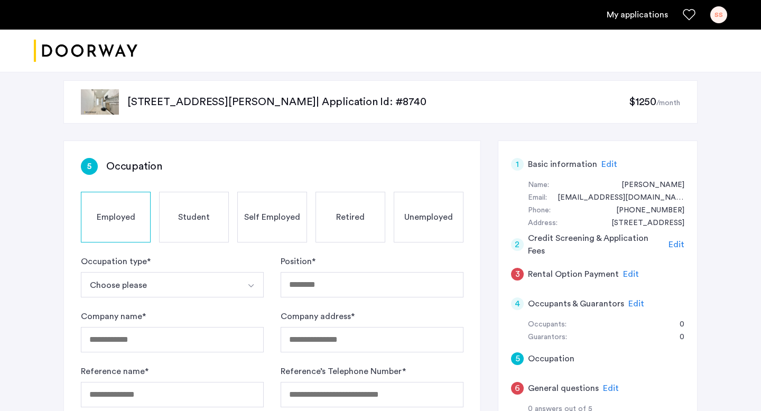
click at [187, 217] on span "Student" at bounding box center [194, 217] width 32 height 13
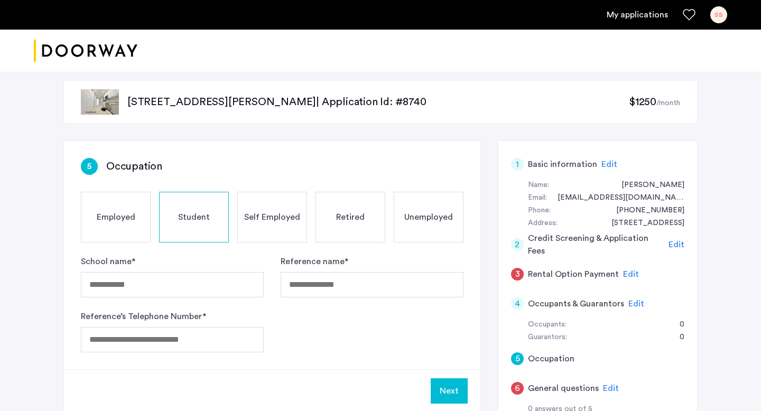
click at [259, 217] on span "Self Employed" at bounding box center [272, 217] width 56 height 13
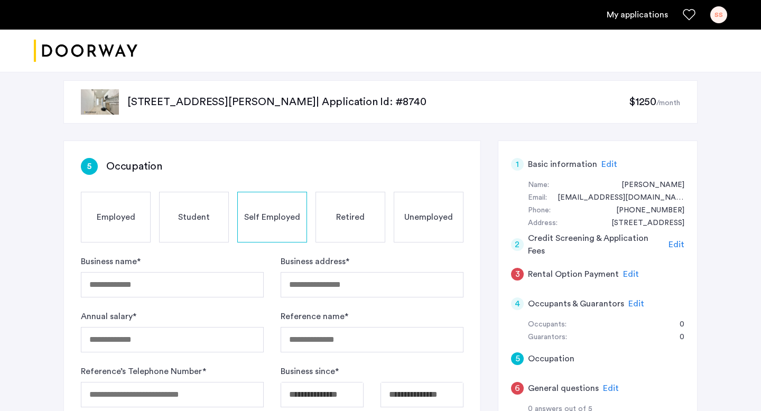
click at [361, 218] on span "Retired" at bounding box center [350, 217] width 29 height 13
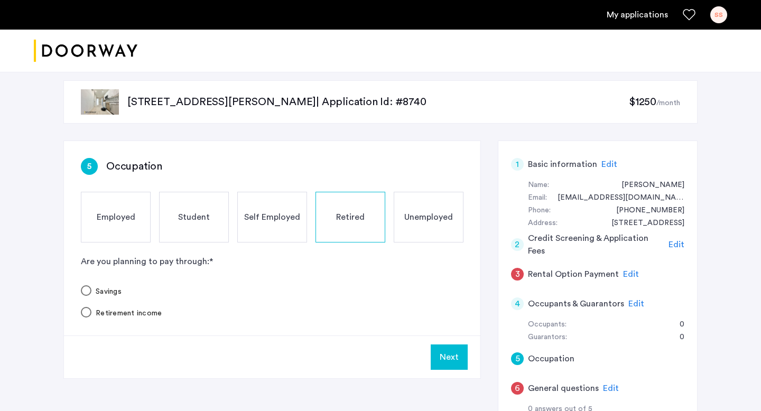
click at [422, 226] on div "Unemployed" at bounding box center [429, 217] width 70 height 51
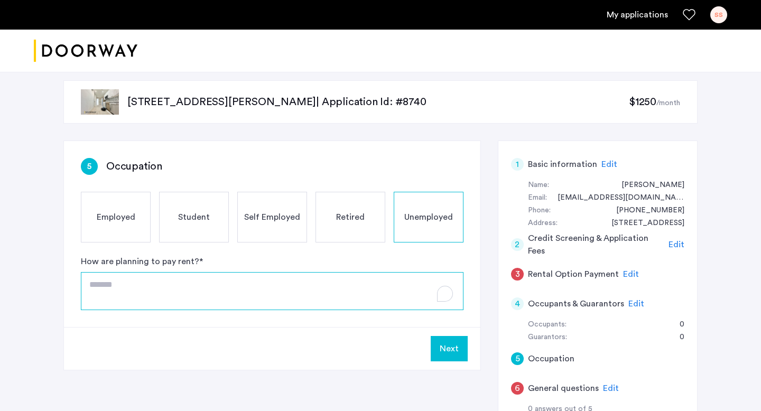
click at [288, 290] on textarea "To enrich screen reader interactions, please activate Accessibility in Grammarl…" at bounding box center [272, 291] width 383 height 38
click at [260, 226] on div "Self Employed" at bounding box center [272, 217] width 70 height 51
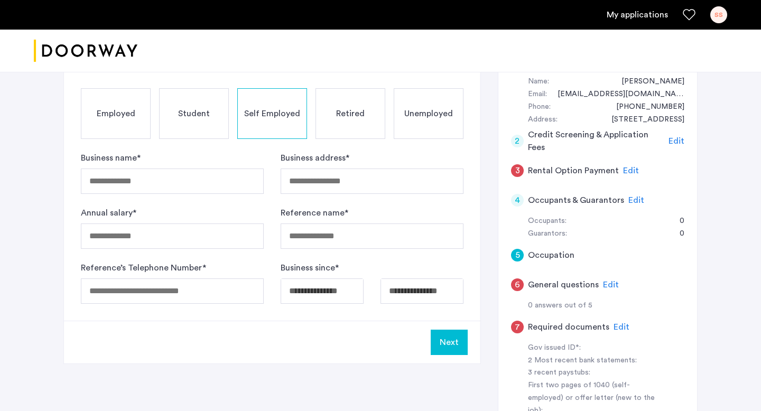
scroll to position [80, 0]
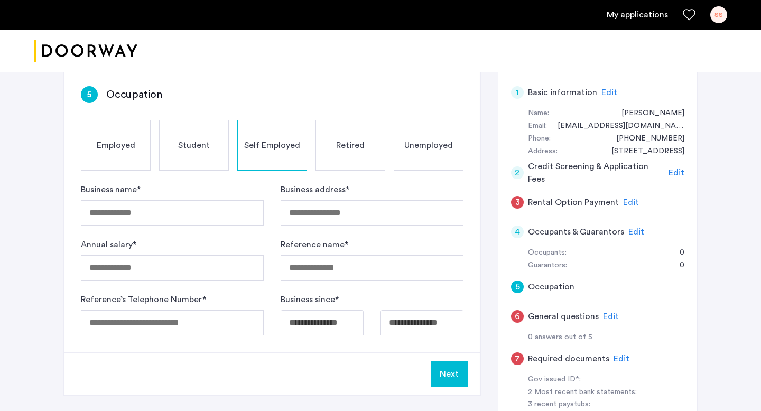
click at [441, 156] on div "Unemployed" at bounding box center [429, 145] width 70 height 51
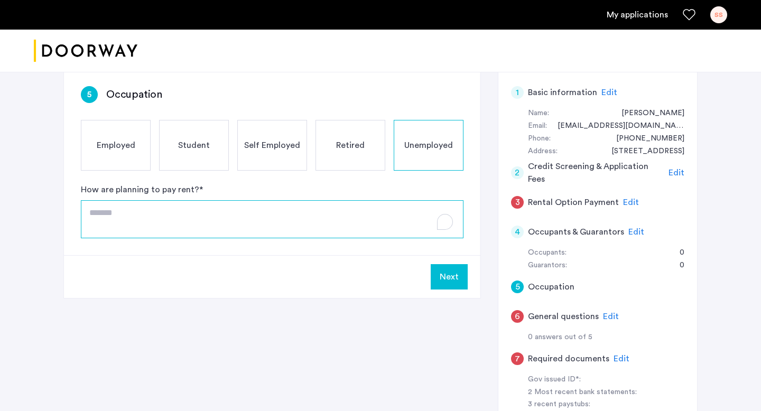
click at [253, 228] on textarea "To enrich screen reader interactions, please activate Accessibility in Grammarl…" at bounding box center [272, 219] width 383 height 38
type textarea "*"
click at [109, 216] on textarea "********" at bounding box center [272, 219] width 383 height 38
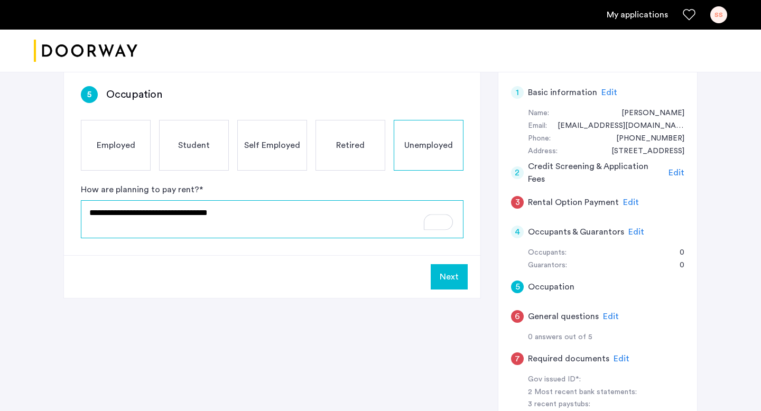
type textarea "**********"
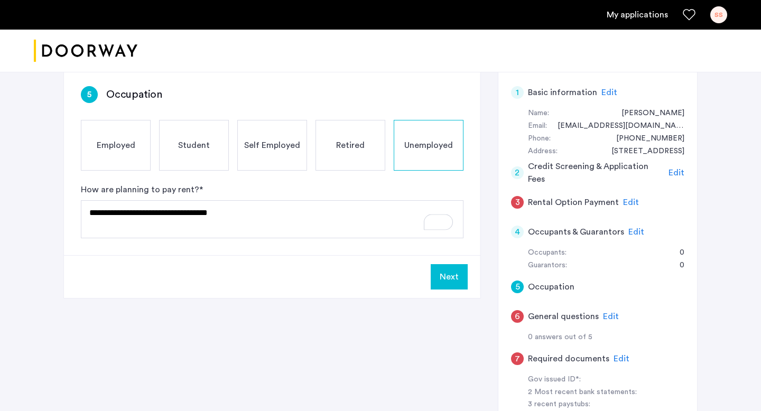
click at [456, 277] on button "Next" at bounding box center [449, 276] width 37 height 25
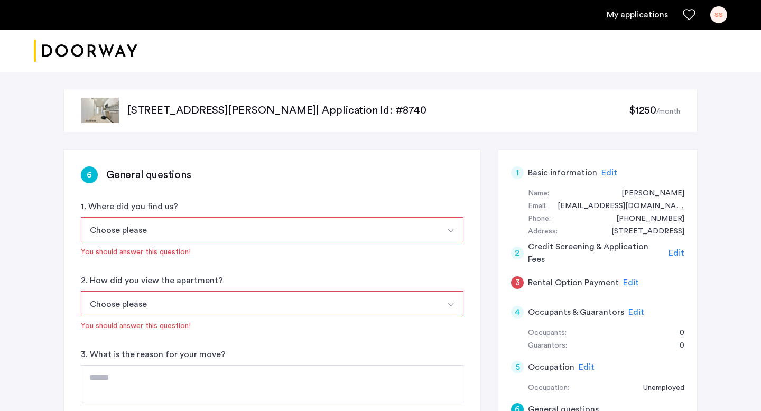
click at [352, 221] on button "Choose please" at bounding box center [260, 229] width 358 height 25
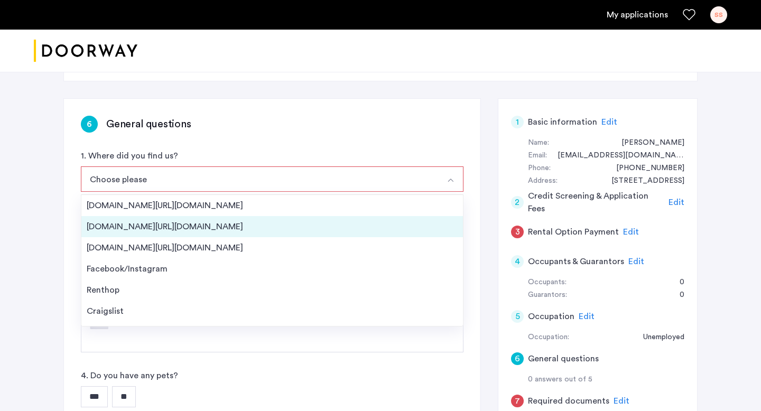
scroll to position [17, 0]
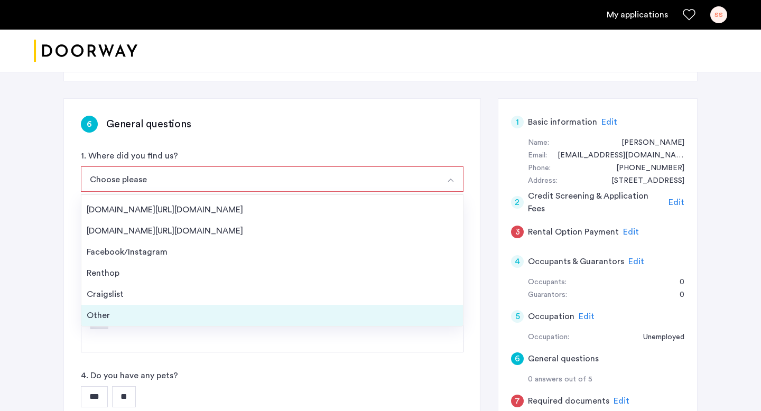
click at [275, 314] on div "Other" at bounding box center [272, 315] width 371 height 13
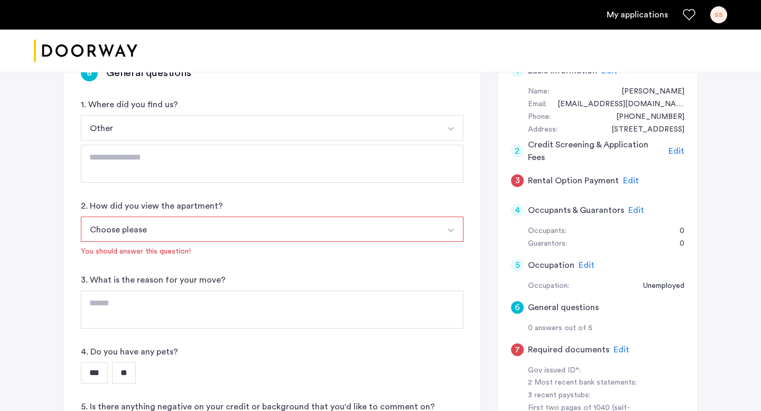
scroll to position [132, 0]
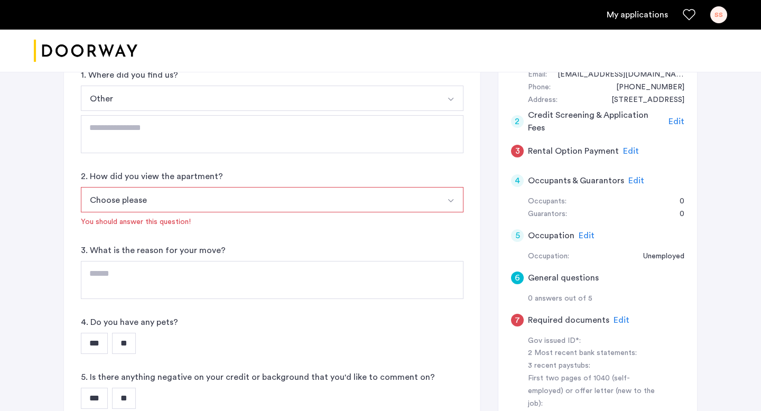
click at [283, 194] on button "Choose please" at bounding box center [260, 199] width 358 height 25
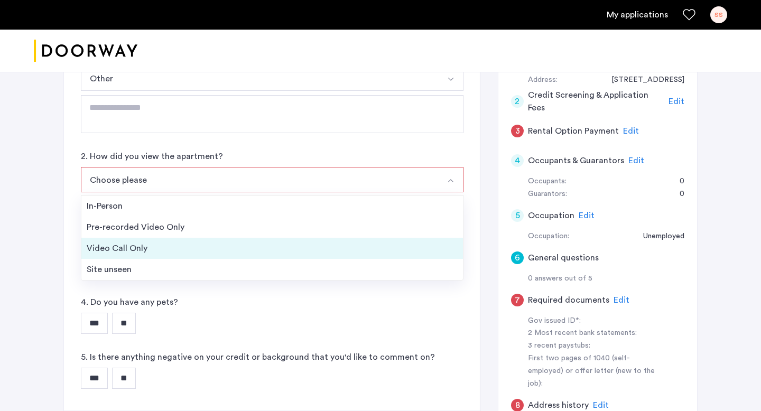
scroll to position [153, 0]
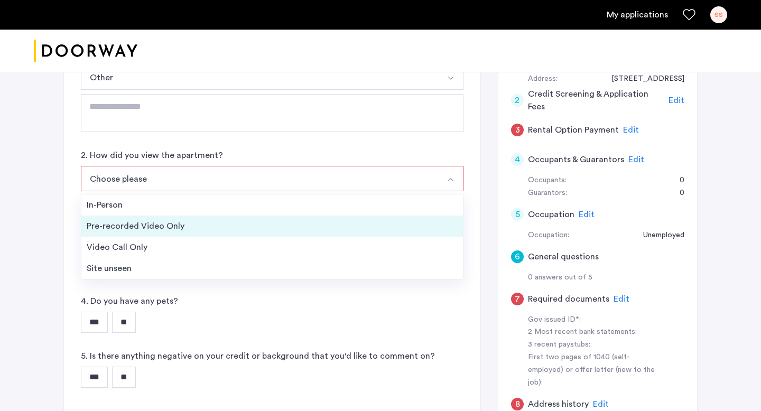
click at [263, 228] on div "Pre-recorded Video Only" at bounding box center [272, 226] width 371 height 13
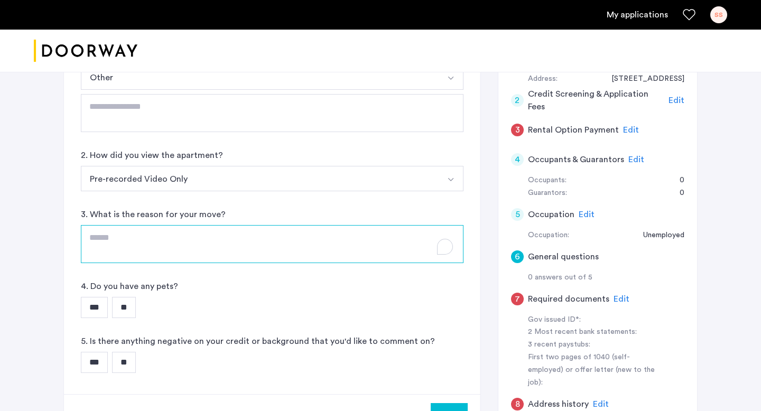
click at [263, 228] on textarea "To enrich screen reader interactions, please activate Accessibility in Grammarl…" at bounding box center [272, 244] width 383 height 38
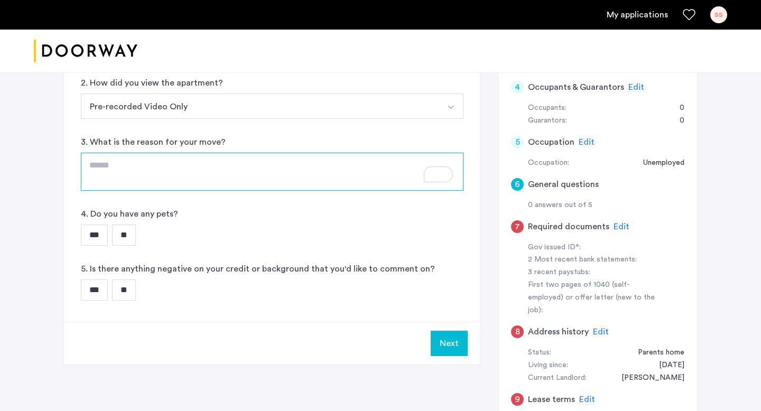
scroll to position [226, 0]
type textarea "**********"
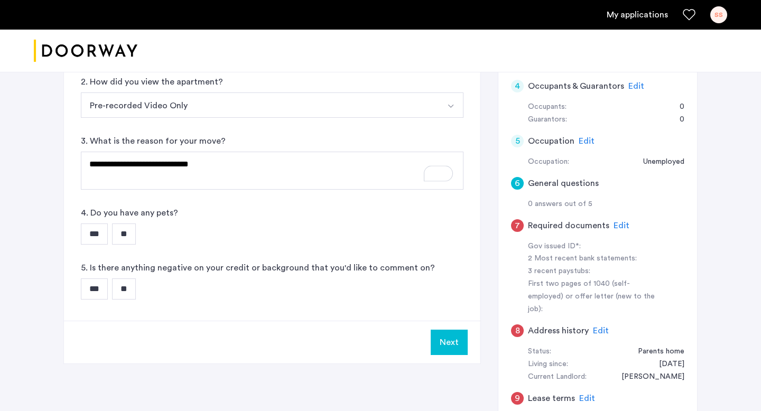
click at [124, 234] on input "**" at bounding box center [124, 233] width 24 height 21
click at [129, 283] on input "**" at bounding box center [124, 288] width 24 height 21
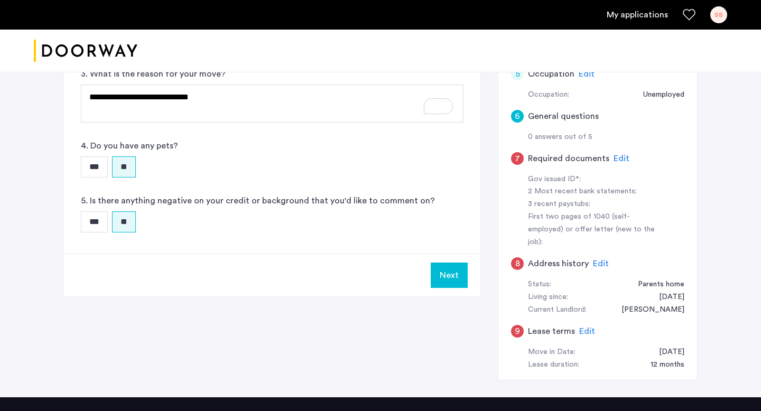
scroll to position [319, 0]
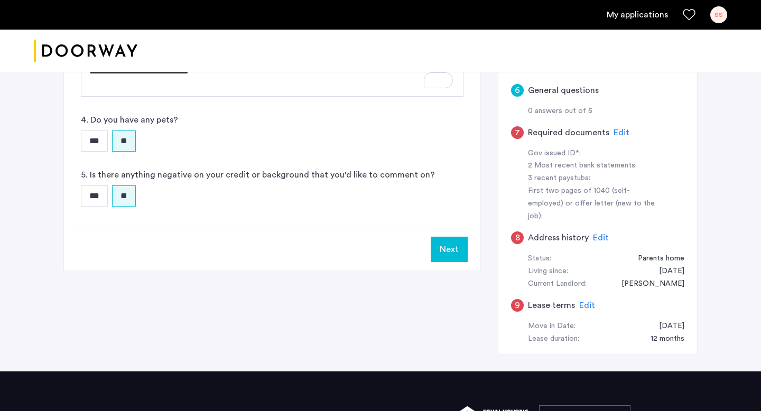
click at [459, 247] on button "Next" at bounding box center [449, 249] width 37 height 25
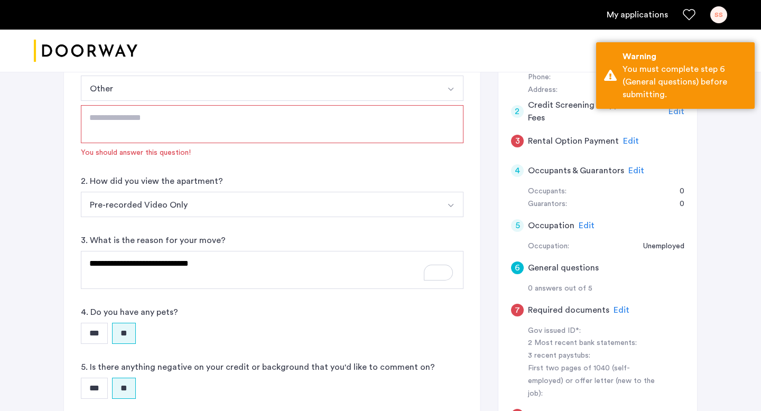
scroll to position [100, 0]
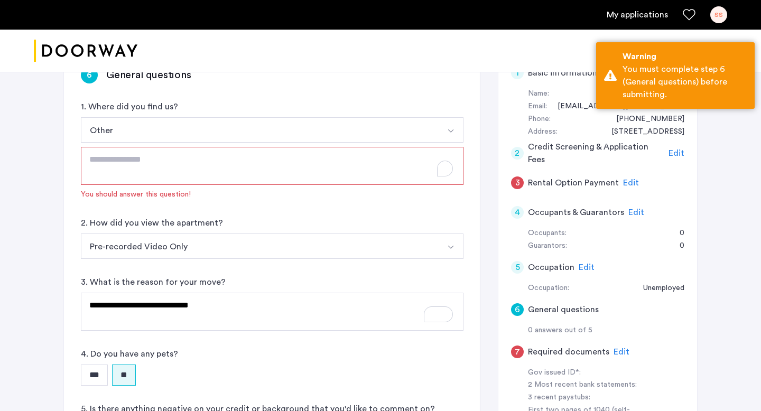
click at [294, 165] on textarea "To enrich screen reader interactions, please activate Accessibility in Grammarl…" at bounding box center [272, 166] width 383 height 38
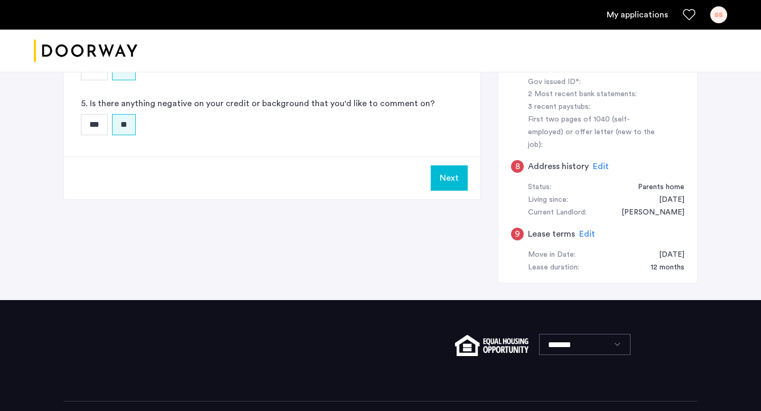
scroll to position [421, 0]
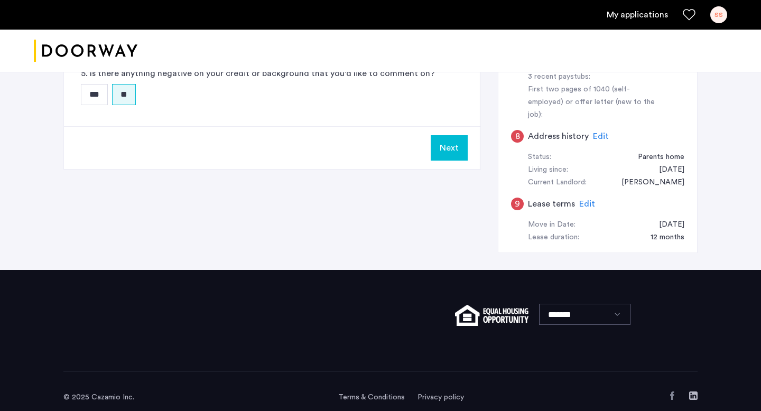
type textarea "**********"
click at [456, 153] on button "Next" at bounding box center [449, 147] width 37 height 25
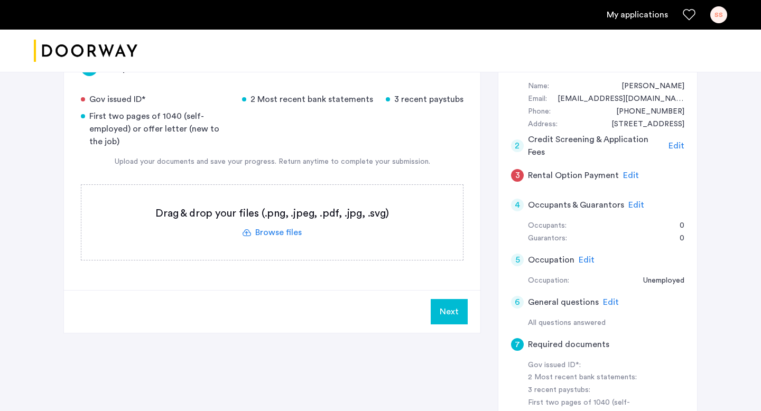
scroll to position [86, 0]
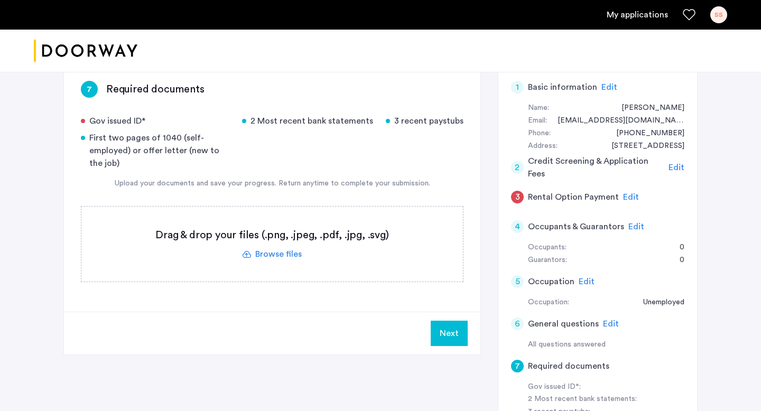
click at [280, 256] on label at bounding box center [271, 244] width 381 height 75
click at [0, 0] on input "file" at bounding box center [0, 0] width 0 height 0
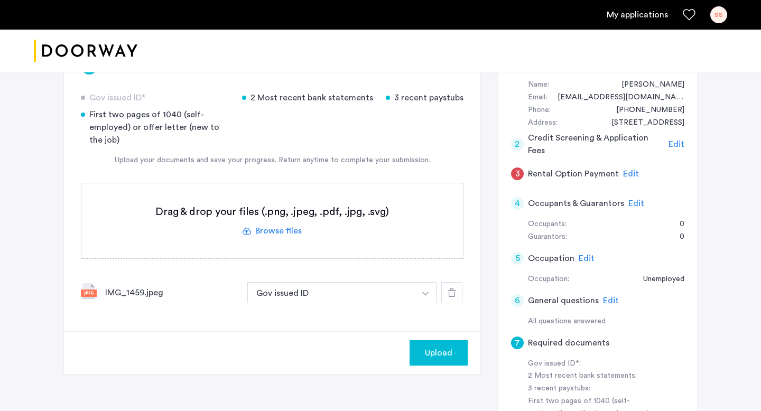
scroll to position [110, 0]
click at [437, 353] on span "Upload" at bounding box center [438, 352] width 27 height 13
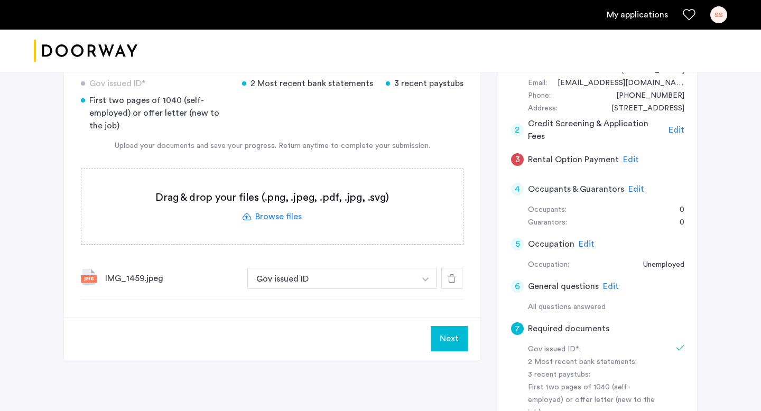
scroll to position [132, 0]
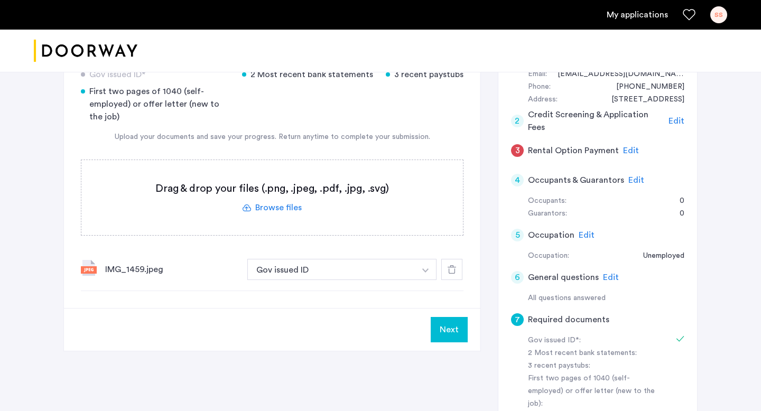
click at [455, 331] on button "Next" at bounding box center [449, 329] width 37 height 25
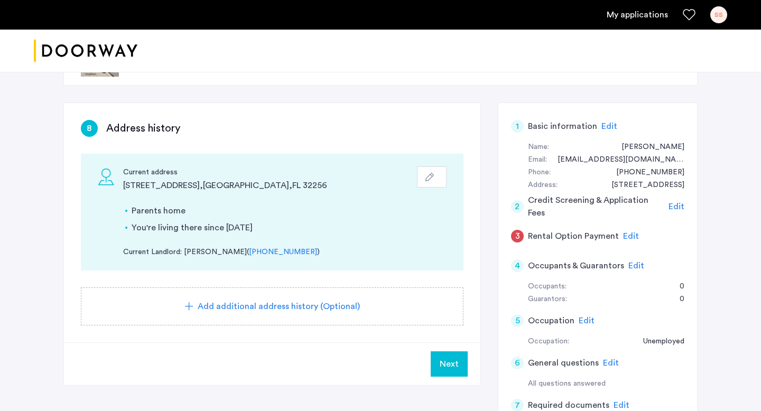
scroll to position [50, 0]
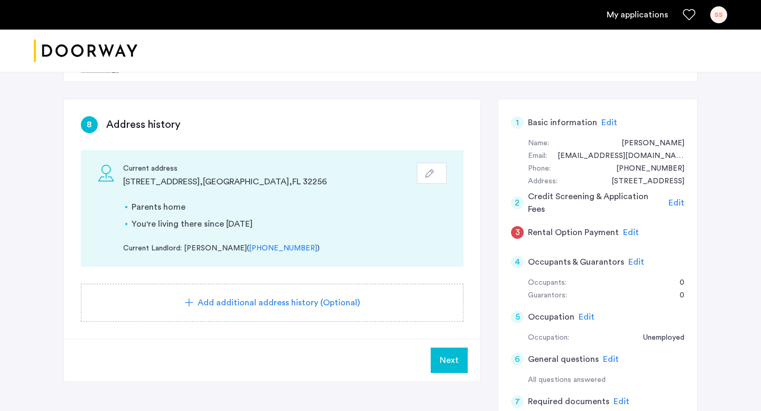
click at [454, 360] on span "Next" at bounding box center [449, 360] width 19 height 13
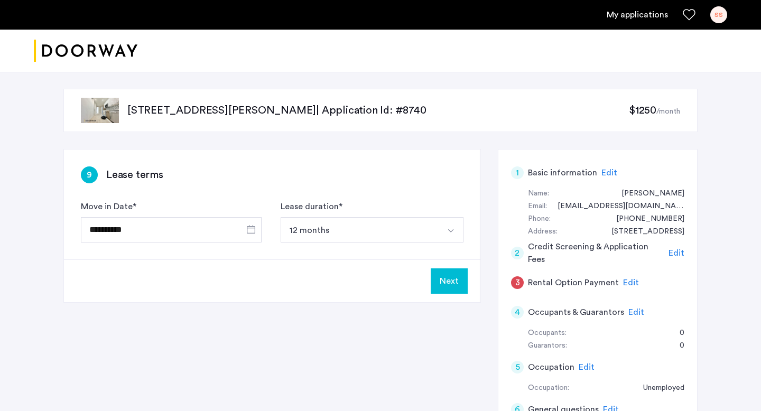
click at [452, 283] on button "Next" at bounding box center [449, 280] width 37 height 25
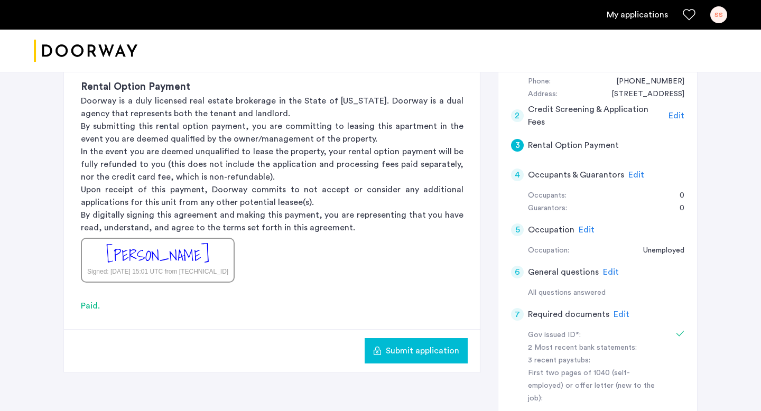
scroll to position [136, 0]
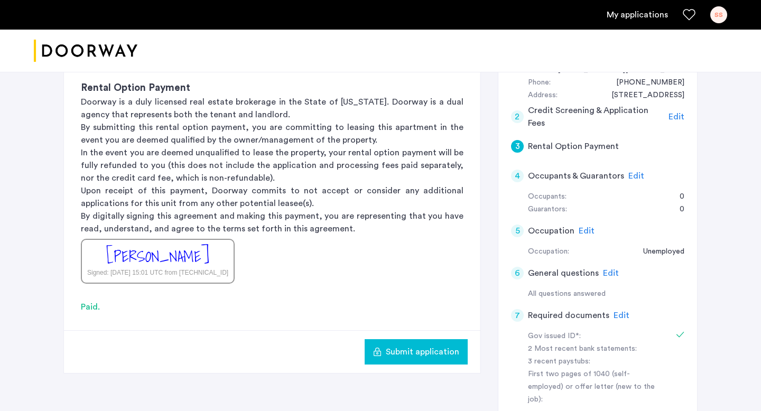
click at [408, 354] on span "Submit application" at bounding box center [422, 352] width 73 height 13
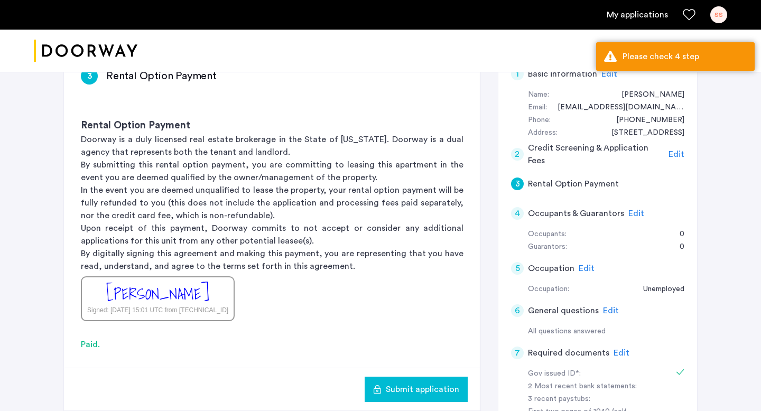
scroll to position [78, 0]
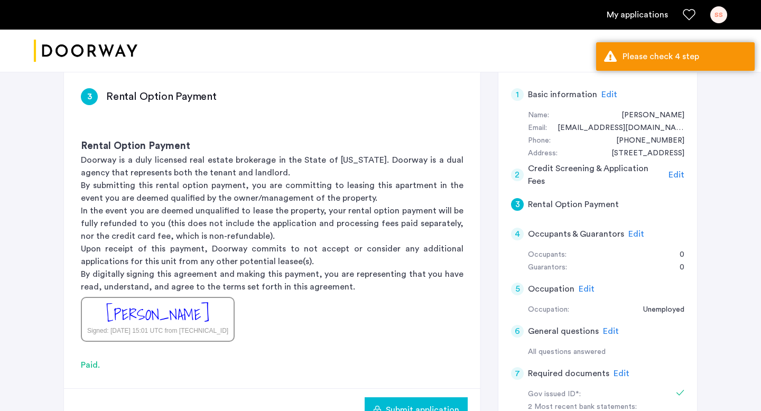
click at [631, 233] on span "Edit" at bounding box center [636, 234] width 16 height 8
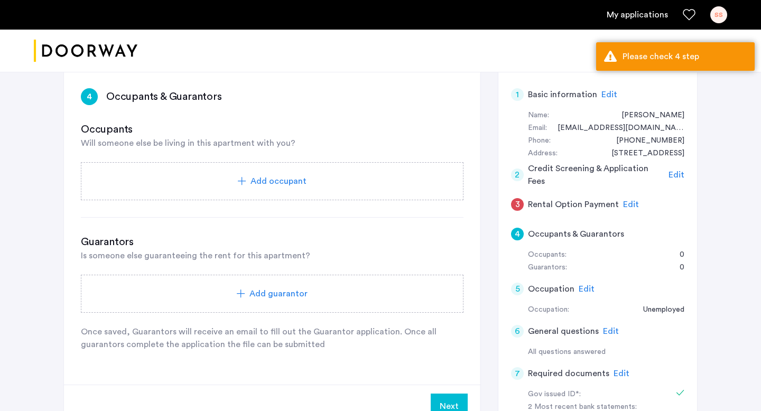
click at [629, 206] on span "Edit" at bounding box center [631, 204] width 16 height 8
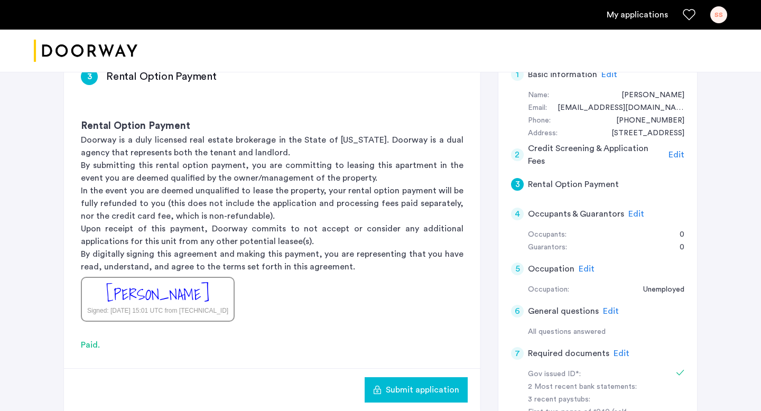
scroll to position [100, 0]
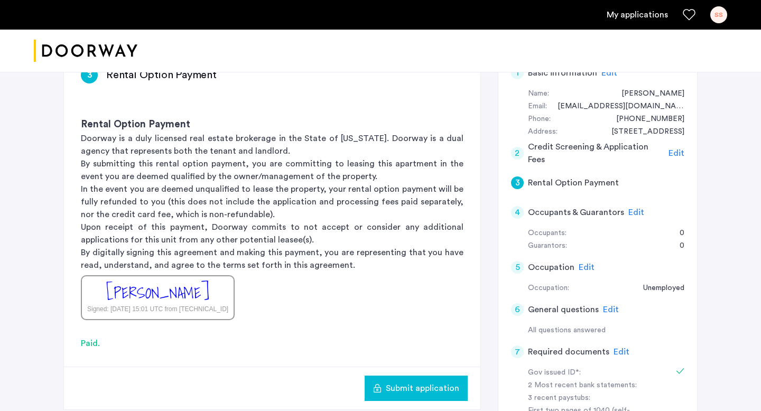
click at [628, 212] on span "Edit" at bounding box center [636, 212] width 16 height 8
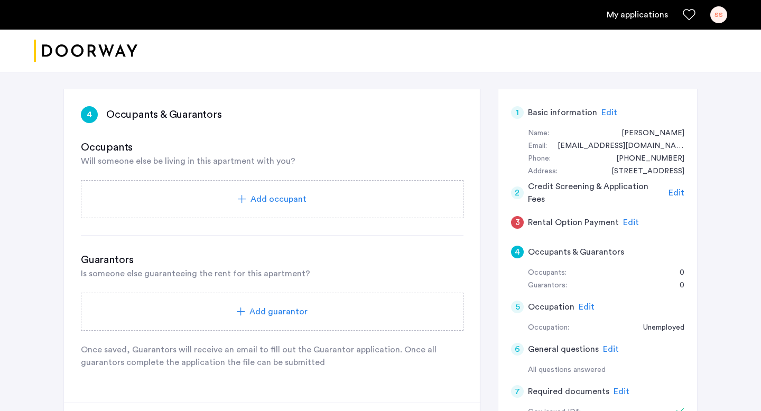
scroll to position [51, 0]
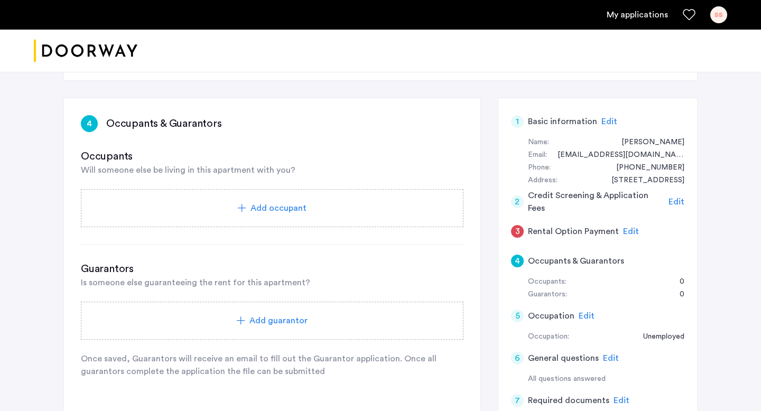
click at [314, 208] on div "Add occupant" at bounding box center [272, 208] width 357 height 13
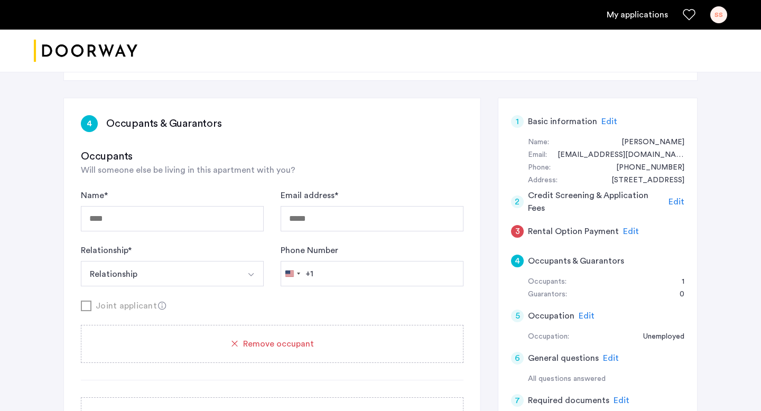
click at [313, 349] on div "Remove occupant" at bounding box center [272, 344] width 357 height 13
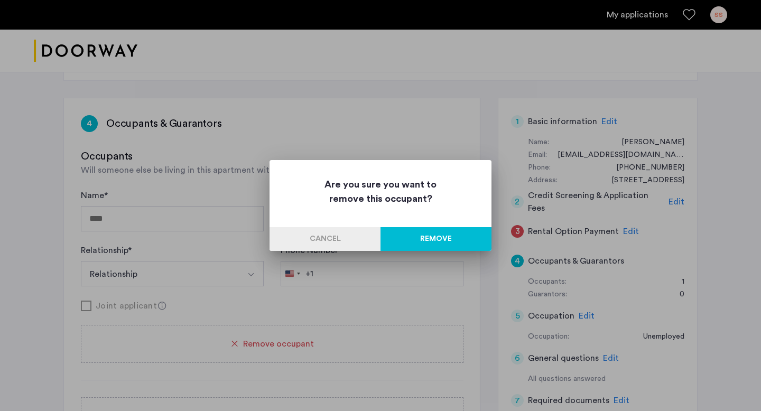
click at [444, 236] on button "Remove" at bounding box center [435, 239] width 111 height 24
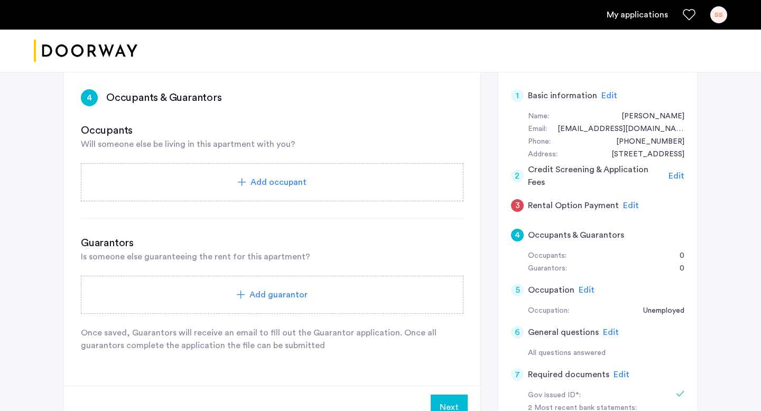
scroll to position [81, 0]
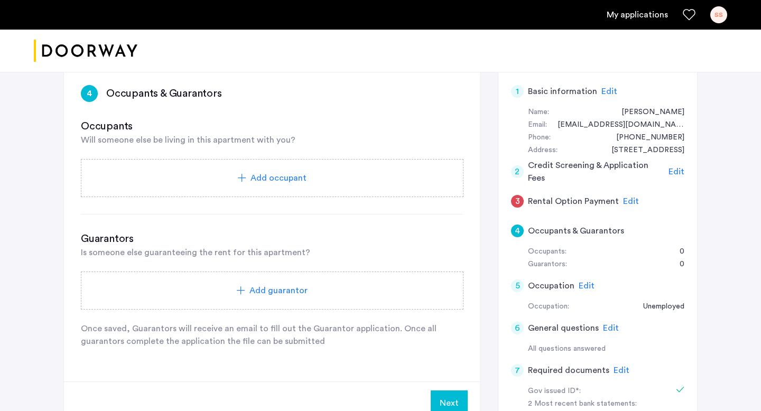
click at [292, 284] on span "Add guarantor" at bounding box center [278, 290] width 58 height 13
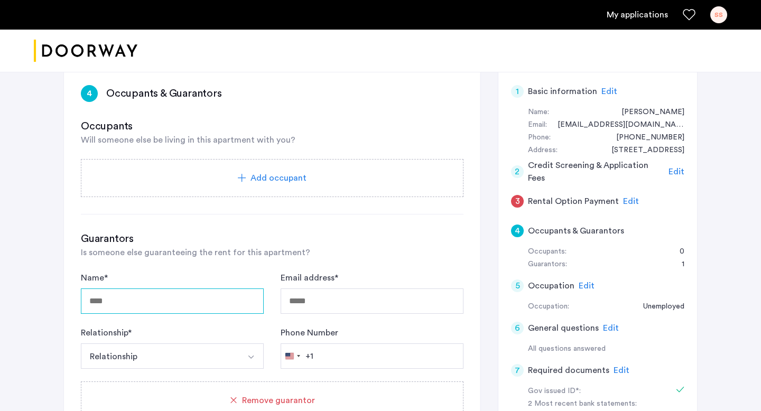
click at [211, 305] on input "Name *" at bounding box center [172, 300] width 183 height 25
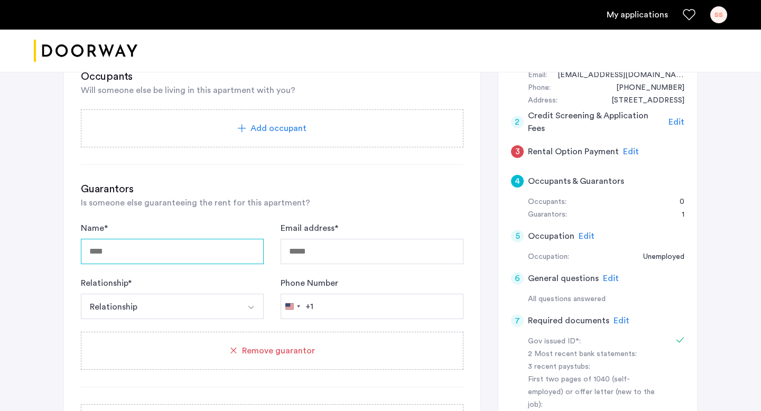
scroll to position [181, 0]
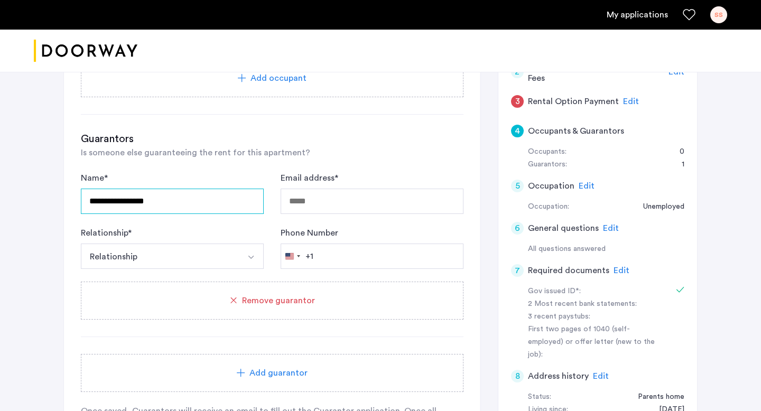
type input "**********"
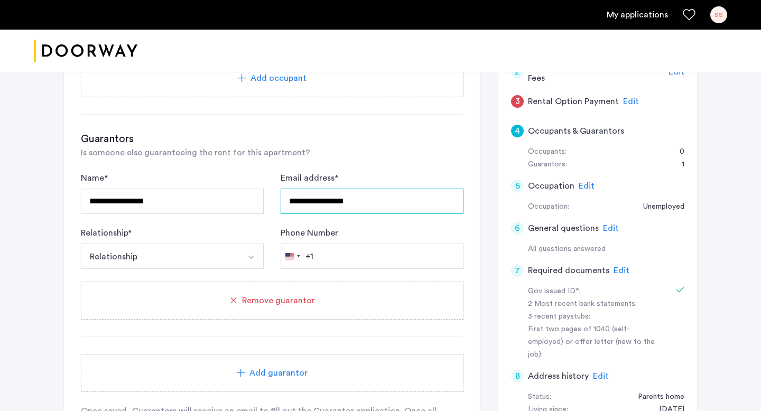
type input "**********"
click at [229, 259] on button "Relationship" at bounding box center [160, 256] width 158 height 25
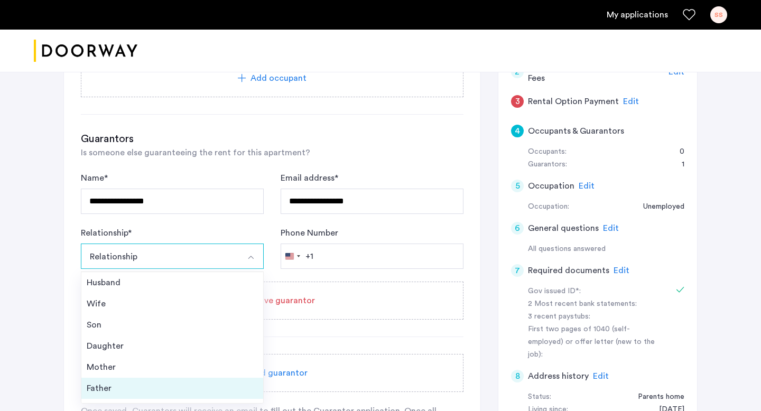
click at [210, 378] on li "Father" at bounding box center [172, 388] width 182 height 21
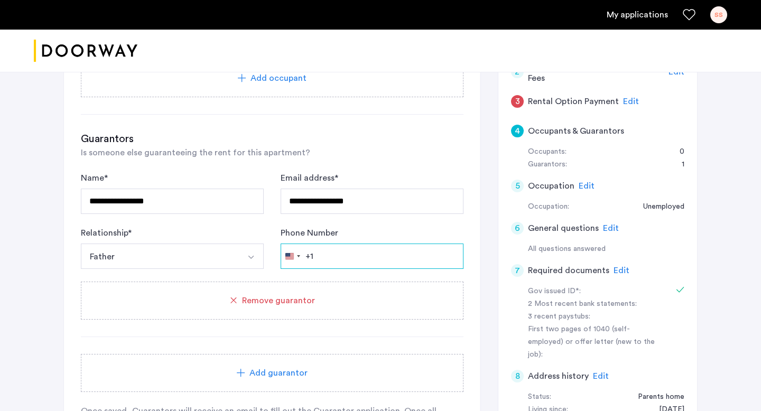
click at [344, 245] on input "Phone Number" at bounding box center [372, 256] width 183 height 25
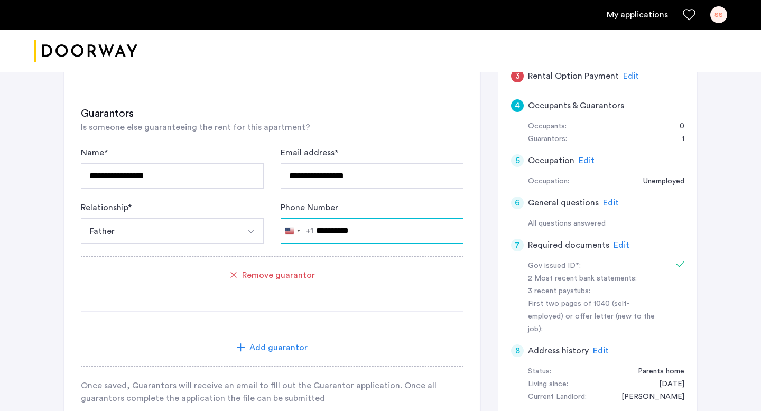
scroll to position [212, 0]
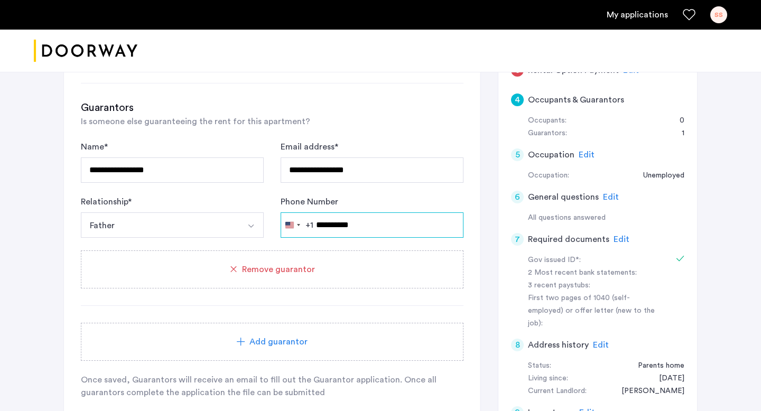
type input "**********"
click at [352, 341] on div "Add guarantor" at bounding box center [272, 342] width 357 height 13
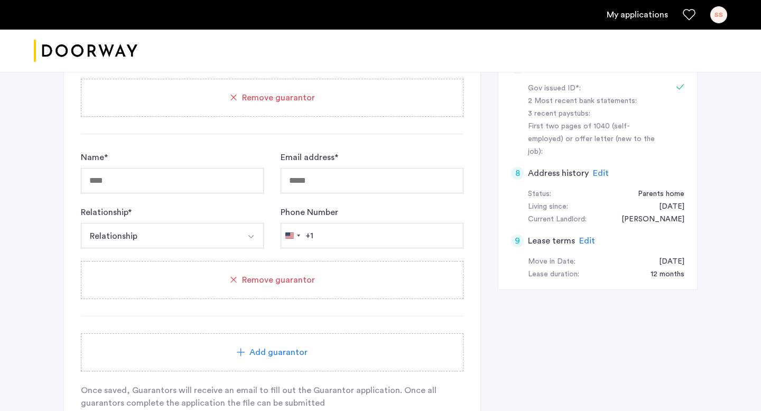
scroll to position [393, 0]
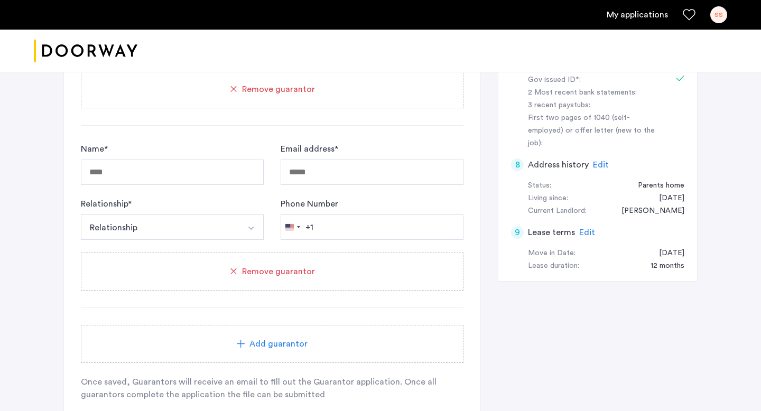
click at [329, 273] on div "Remove guarantor" at bounding box center [272, 271] width 357 height 13
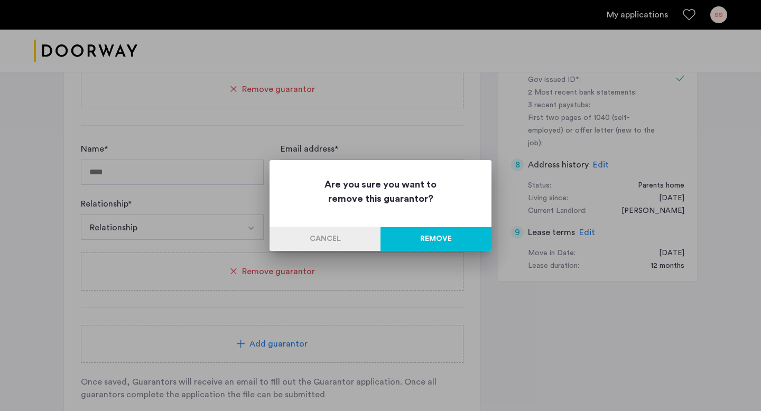
click at [420, 241] on button "Remove" at bounding box center [435, 239] width 111 height 24
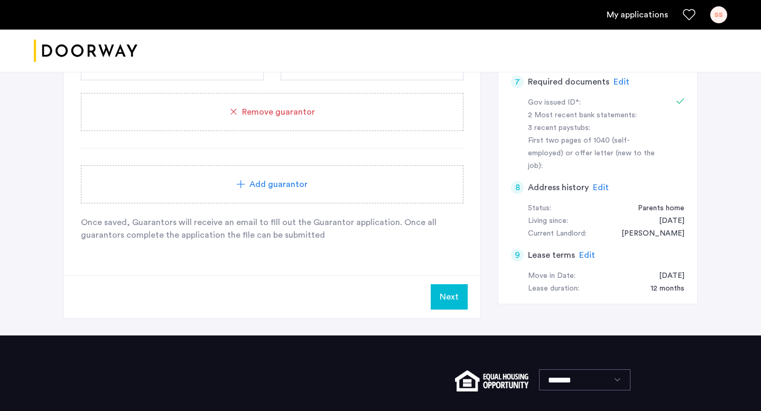
scroll to position [394, 0]
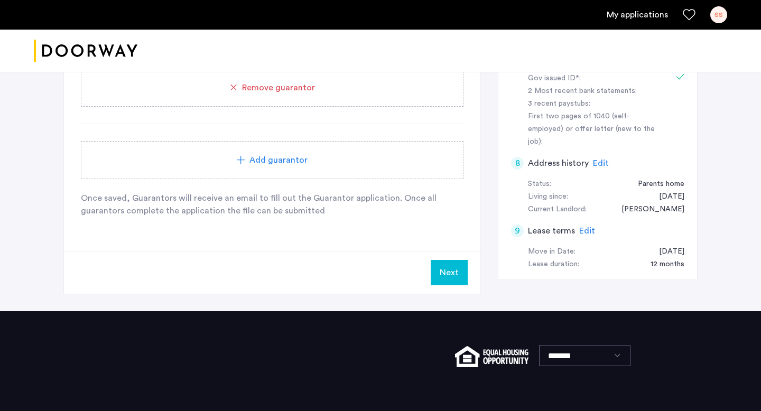
click at [457, 276] on button "Next" at bounding box center [449, 272] width 37 height 25
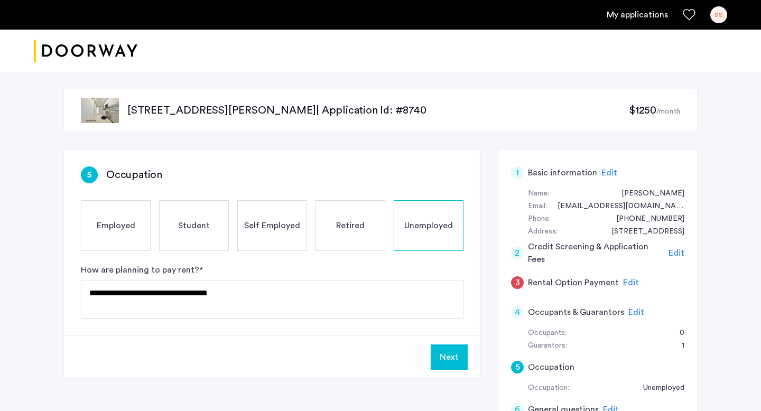
click at [453, 357] on button "Next" at bounding box center [449, 356] width 37 height 25
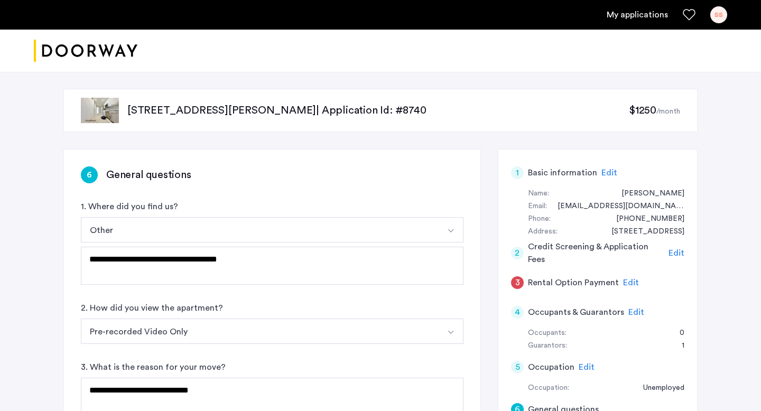
click at [623, 278] on span "Edit" at bounding box center [631, 282] width 16 height 8
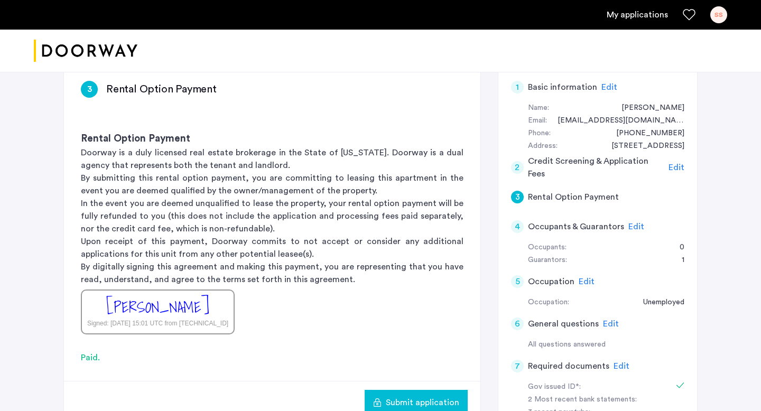
scroll to position [169, 0]
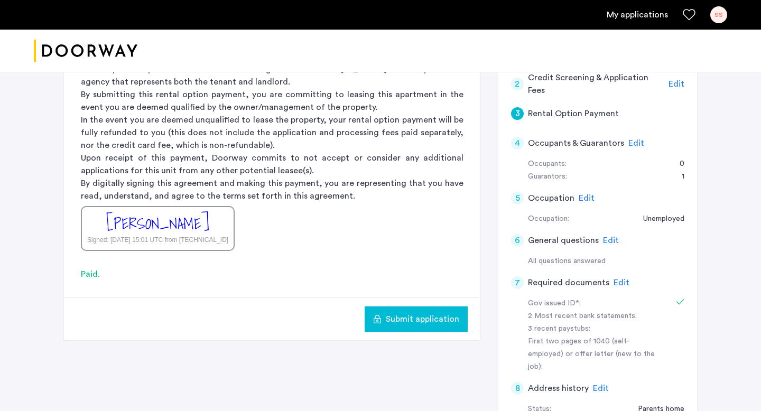
click at [419, 313] on span "Submit application" at bounding box center [422, 319] width 73 height 13
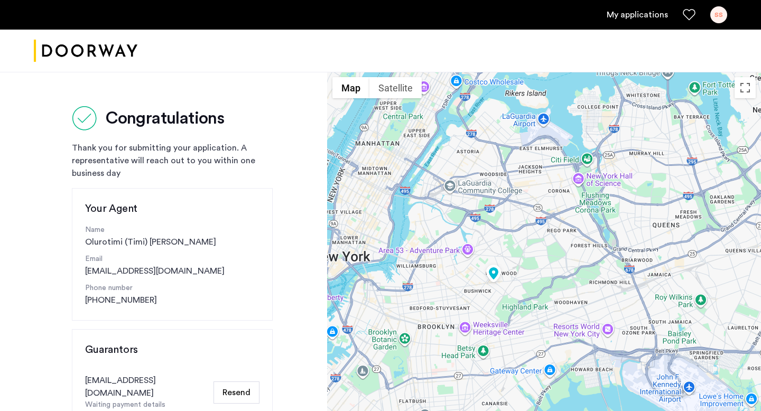
drag, startPoint x: 583, startPoint y: 280, endPoint x: 491, endPoint y: 274, distance: 91.6
click at [491, 274] on img at bounding box center [493, 275] width 23 height 26
